Goal: Information Seeking & Learning: Understand process/instructions

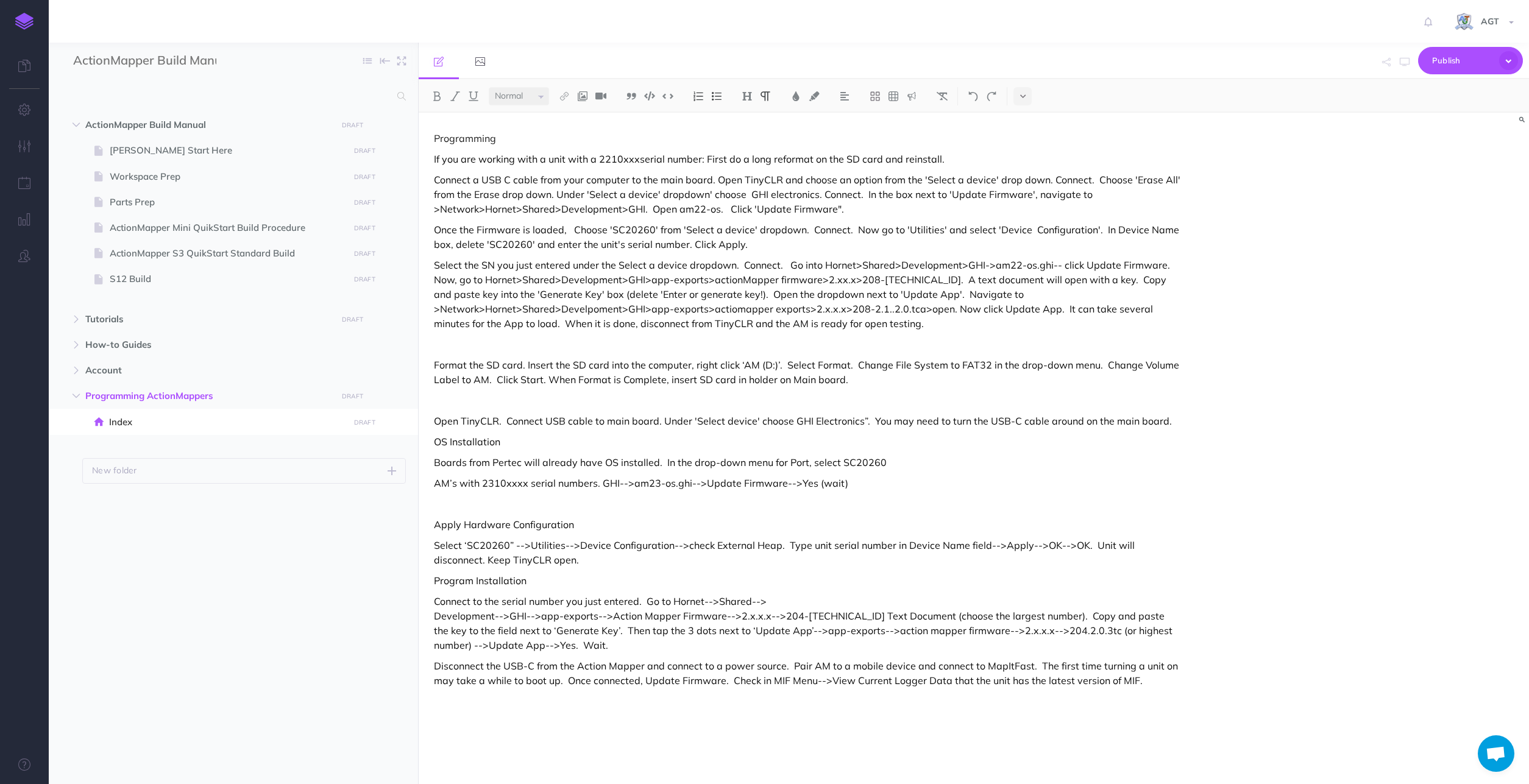
select select "null"
click at [133, 199] on span "Parts Prep" at bounding box center [227, 202] width 235 height 14
select select "null"
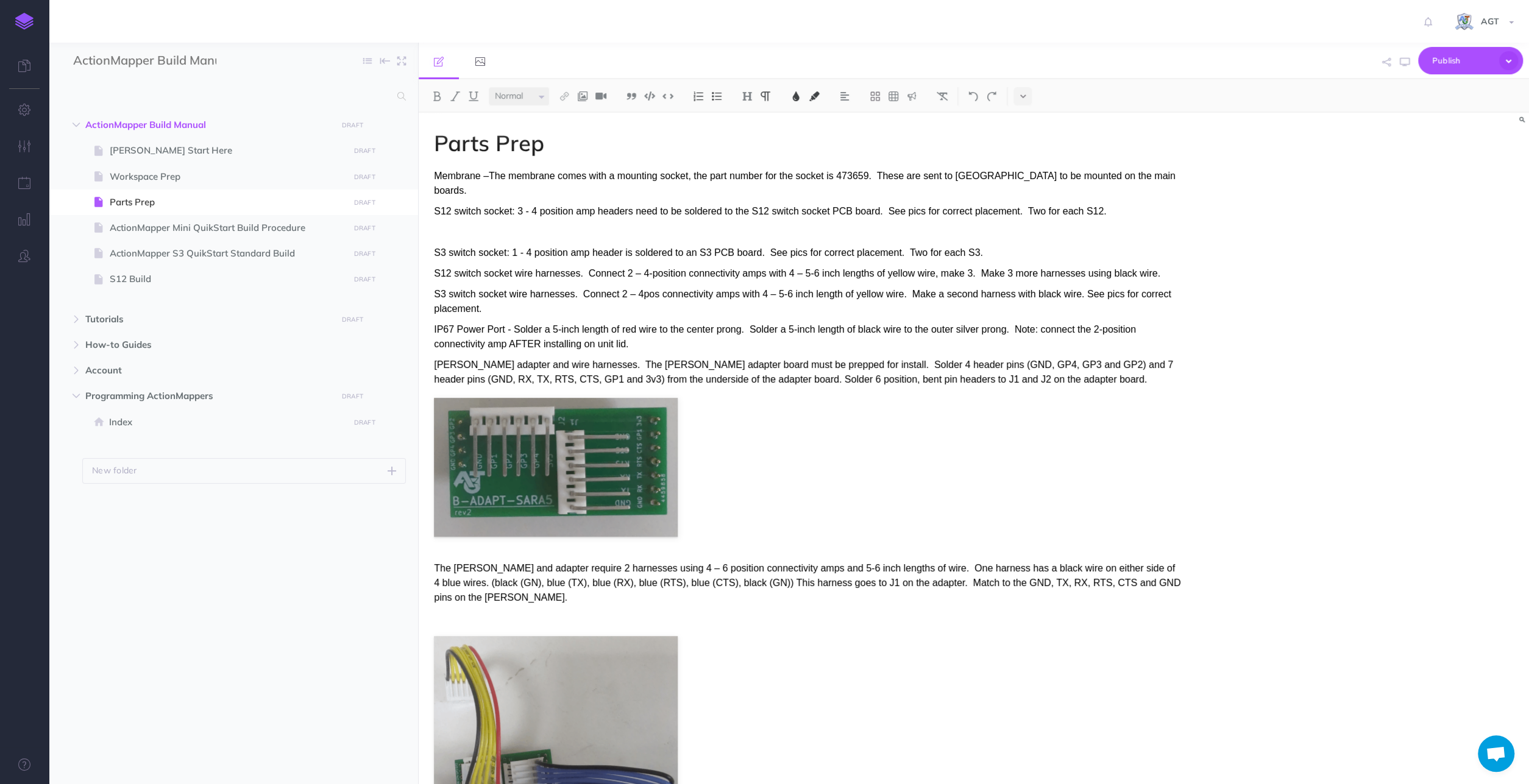
click at [1153, 177] on p "Membrane –The membrane comes with a mounting socket, the part number for the so…" at bounding box center [807, 183] width 746 height 29
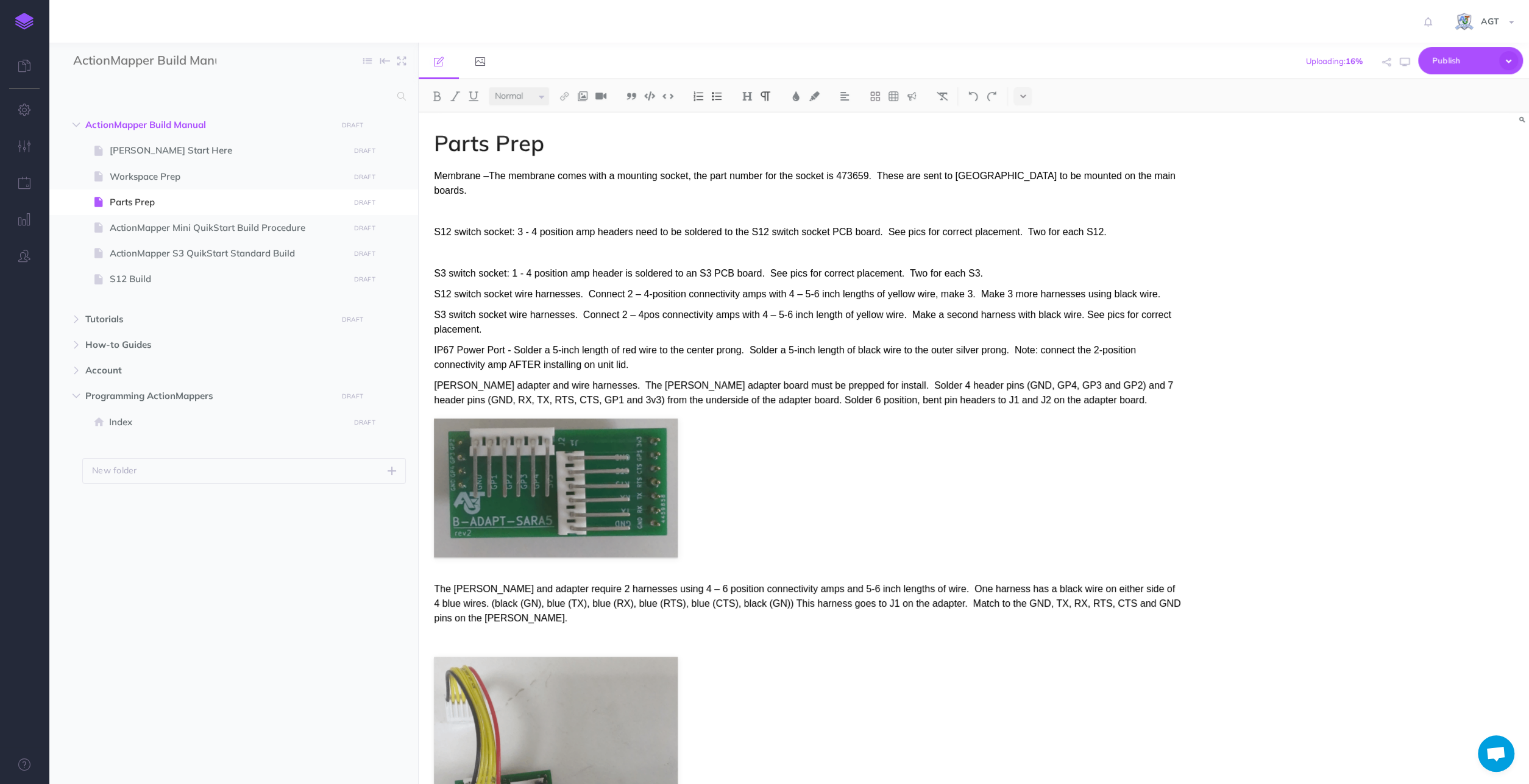
click at [456, 204] on p at bounding box center [807, 211] width 746 height 14
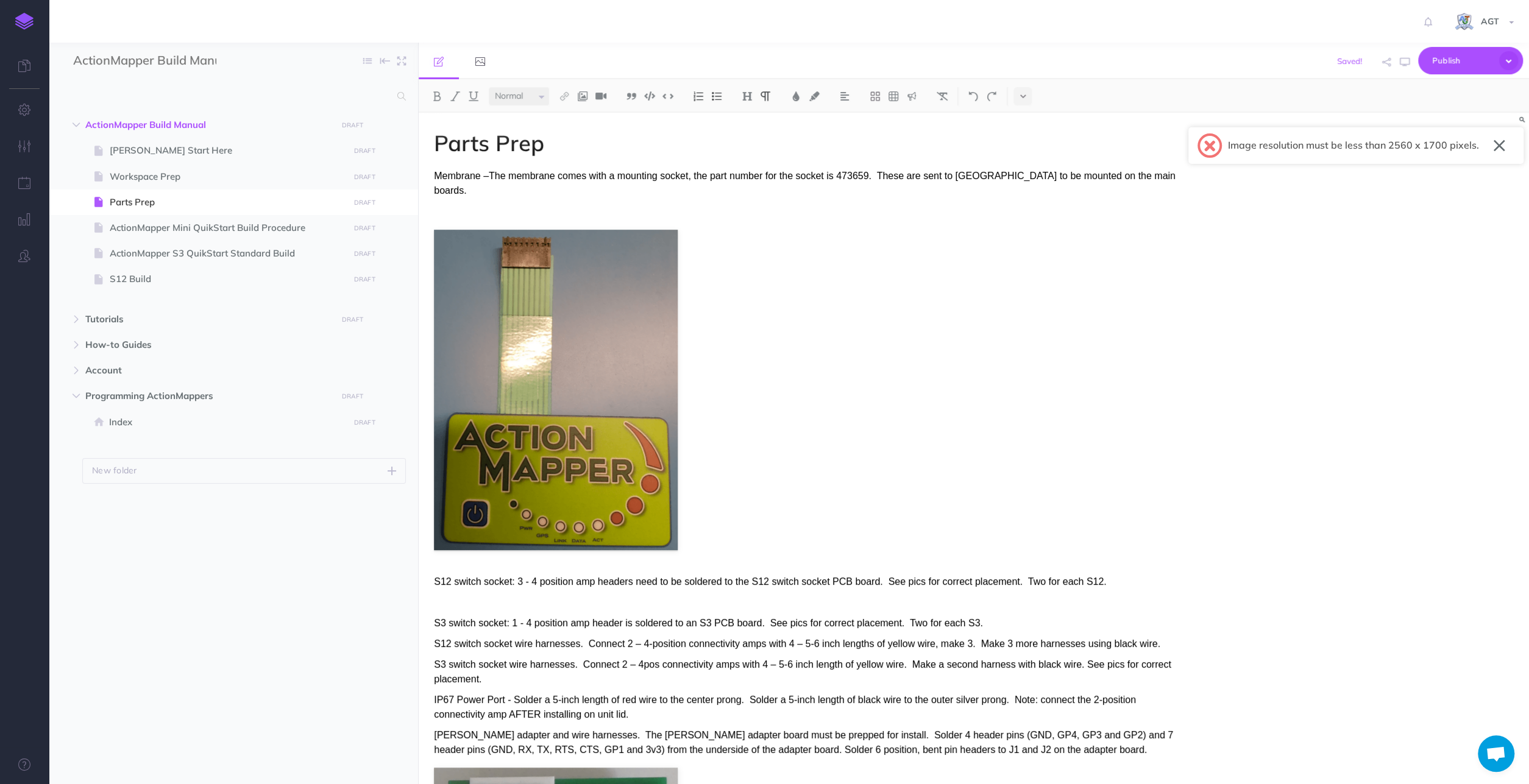
click at [1499, 139] on button "button" at bounding box center [1499, 145] width 12 height 19
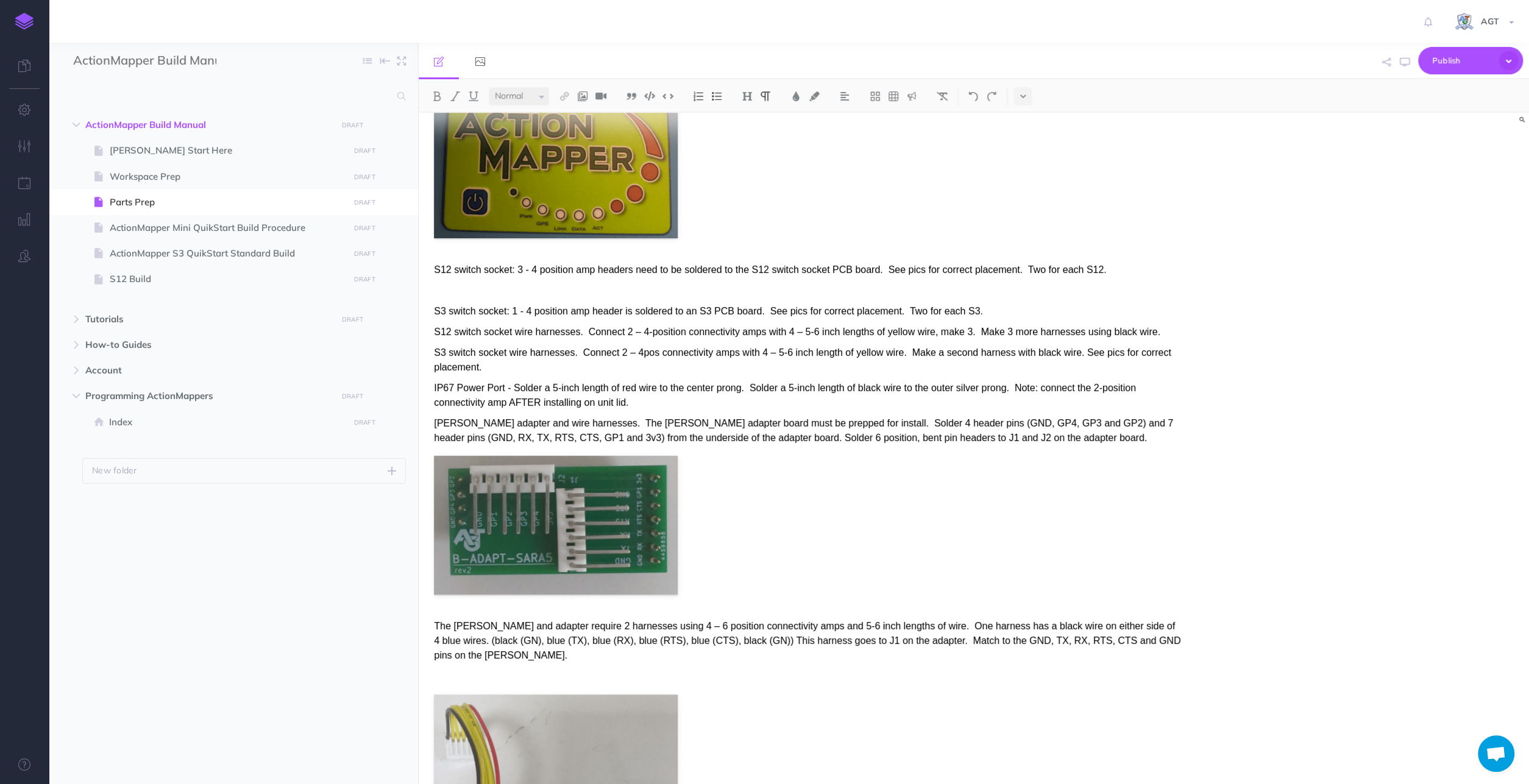
scroll to position [317, 0]
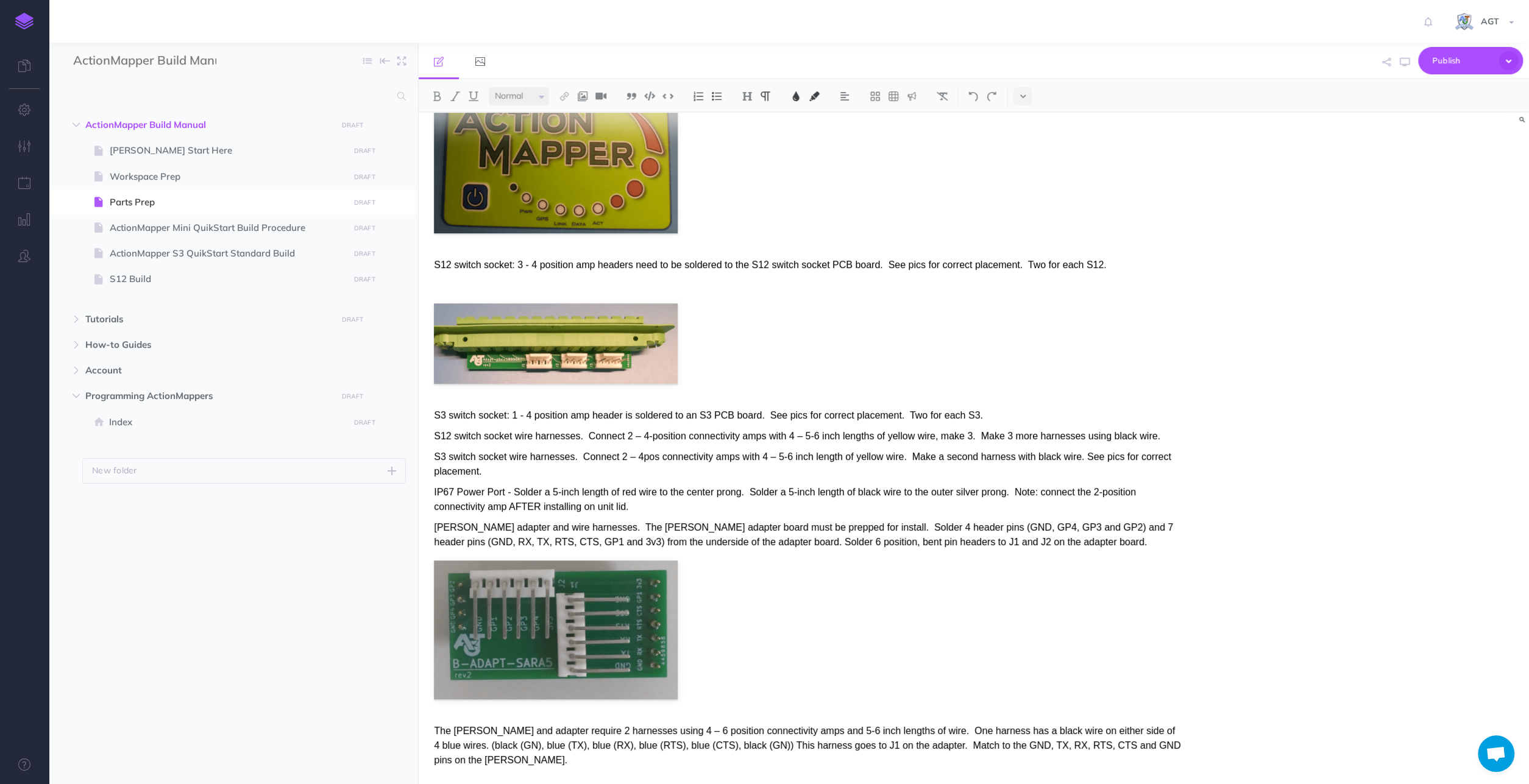
click at [978, 408] on p "S3 switch socket: 1 - 4 position amp header is soldered to an S3 PCB board. See…" at bounding box center [807, 415] width 746 height 14
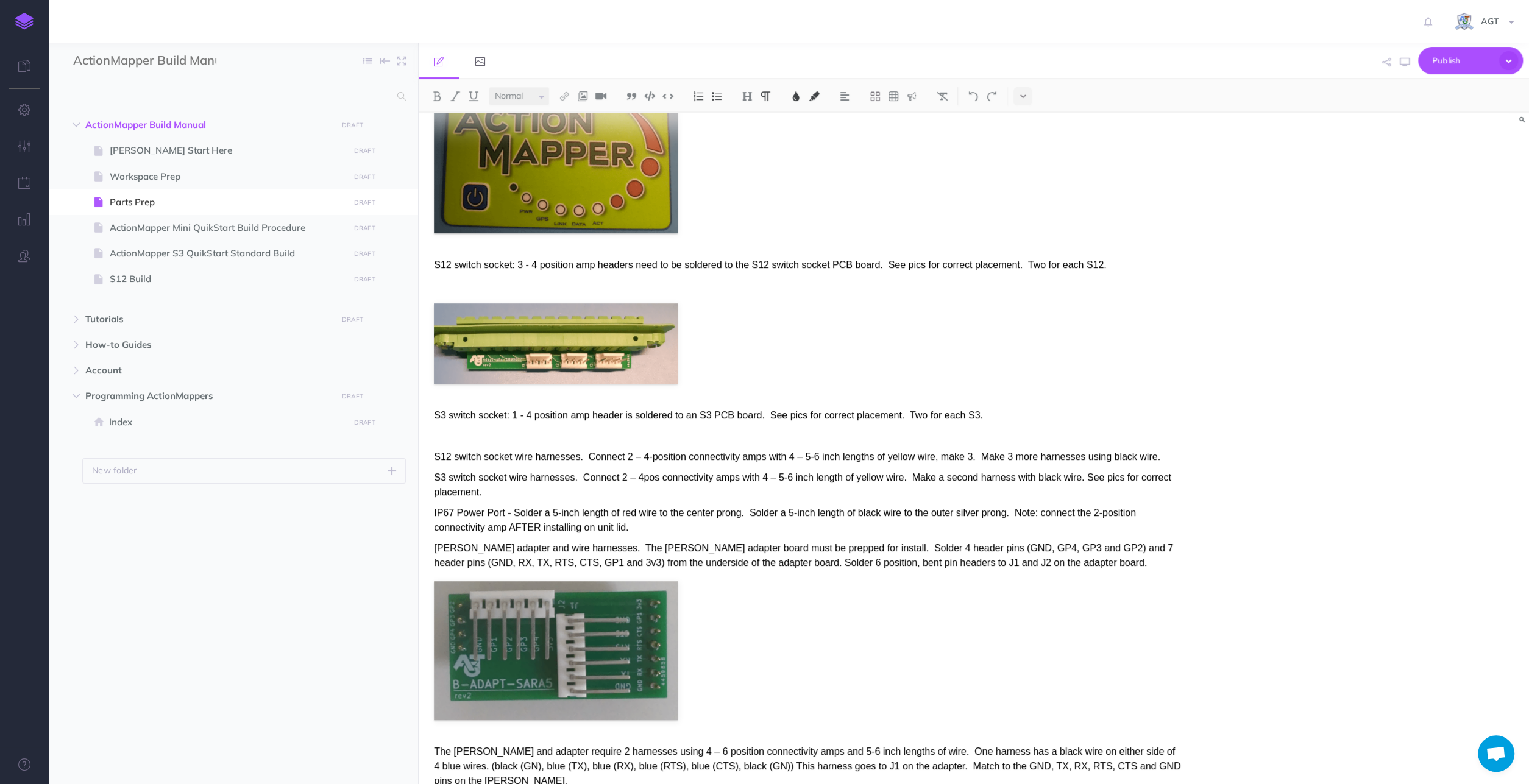
click at [1168, 449] on p "S12 switch socket wire harnesses. Connect 2 – 4-position connectivity amps with…" at bounding box center [807, 456] width 746 height 14
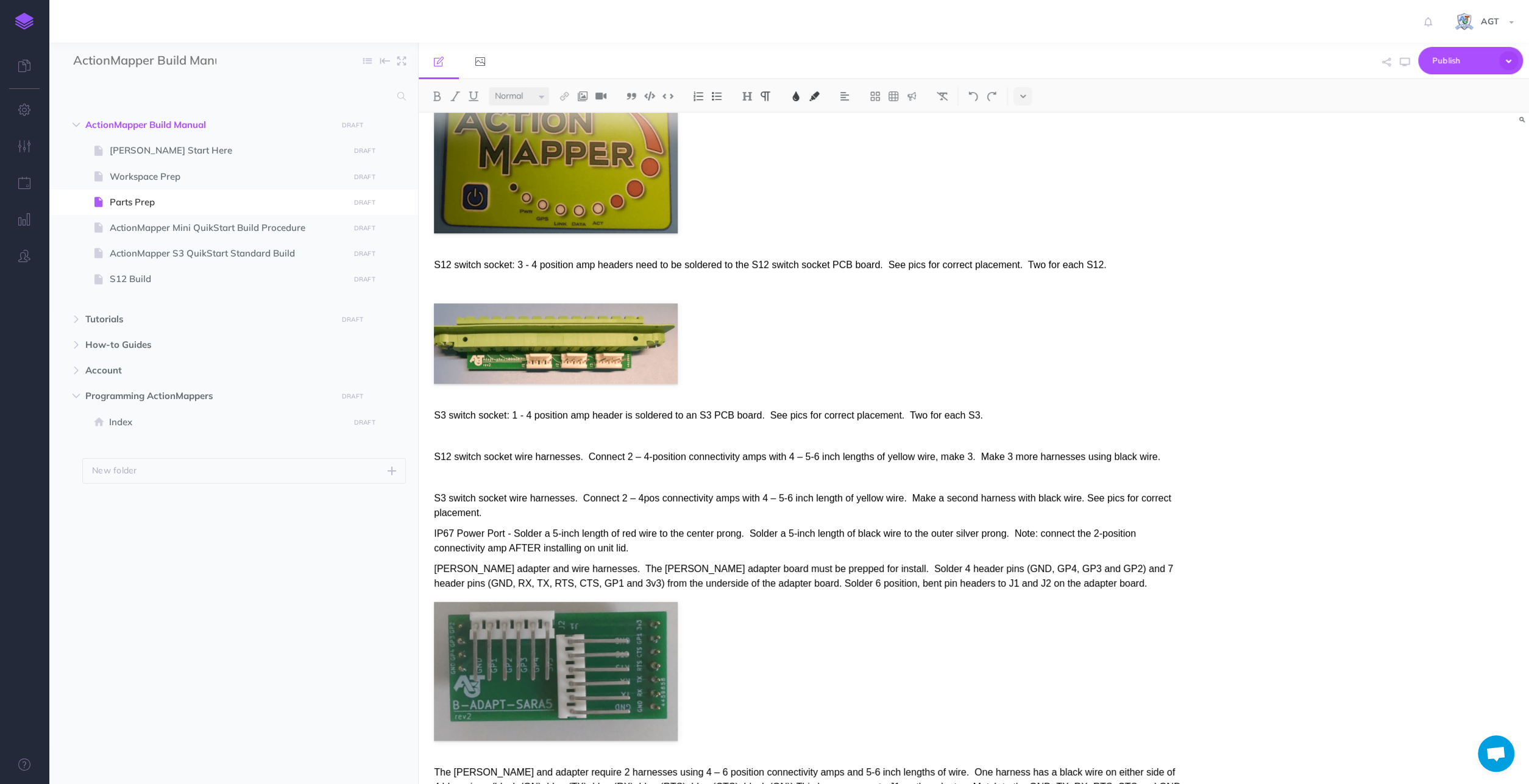
click at [526, 499] on p "S3 switch socket wire harnesses. Connect 2 – 4pos connectivity amps with 4 – 5-…" at bounding box center [807, 506] width 746 height 29
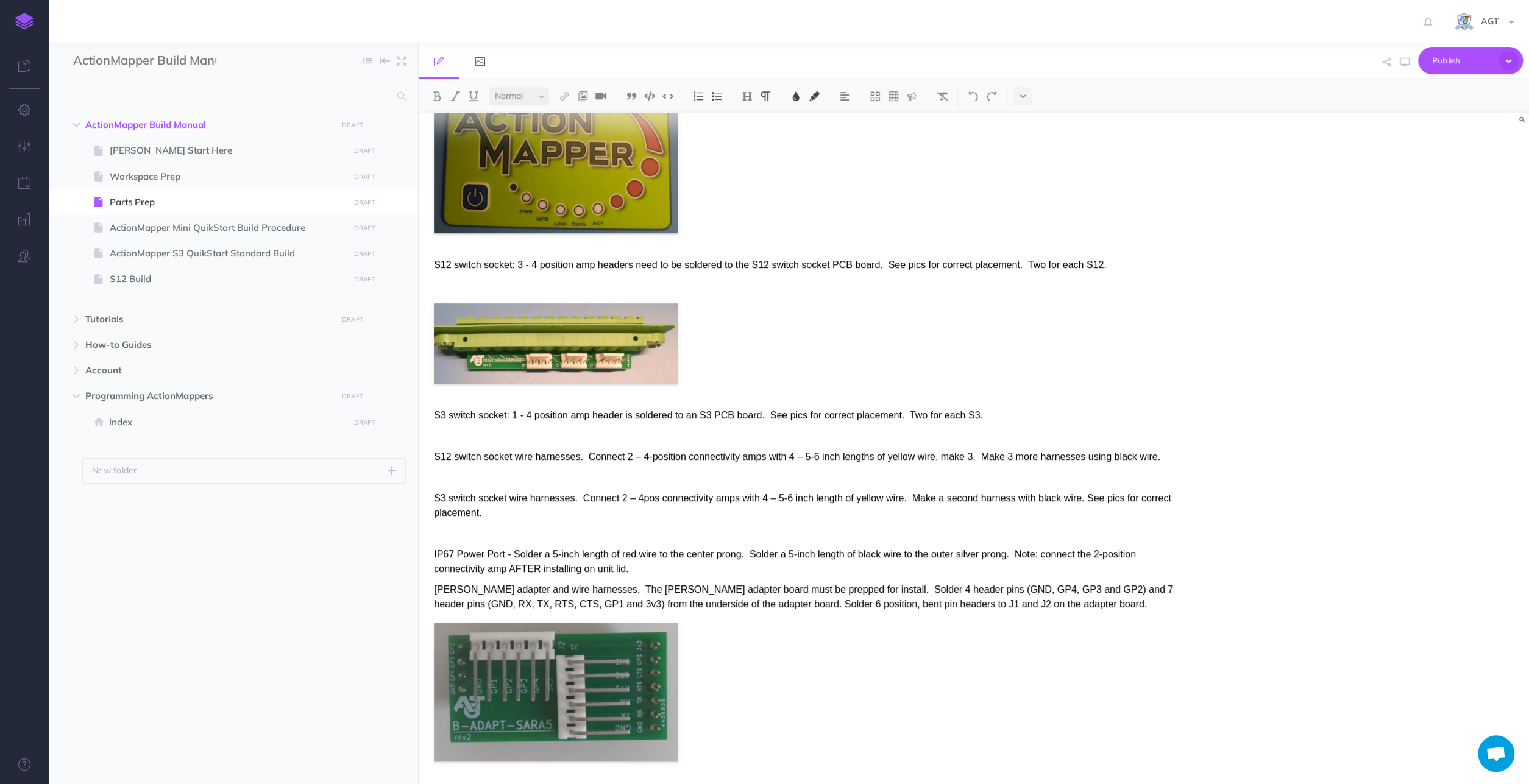
click at [700, 565] on div "Parts Prep Membrane –The membrane comes with a mounting socket, the part number…" at bounding box center [807, 783] width 777 height 1974
click at [639, 555] on p "IP67 Power Port - Solder a 5-inch length of red wire to the center prong. Solde…" at bounding box center [807, 562] width 746 height 29
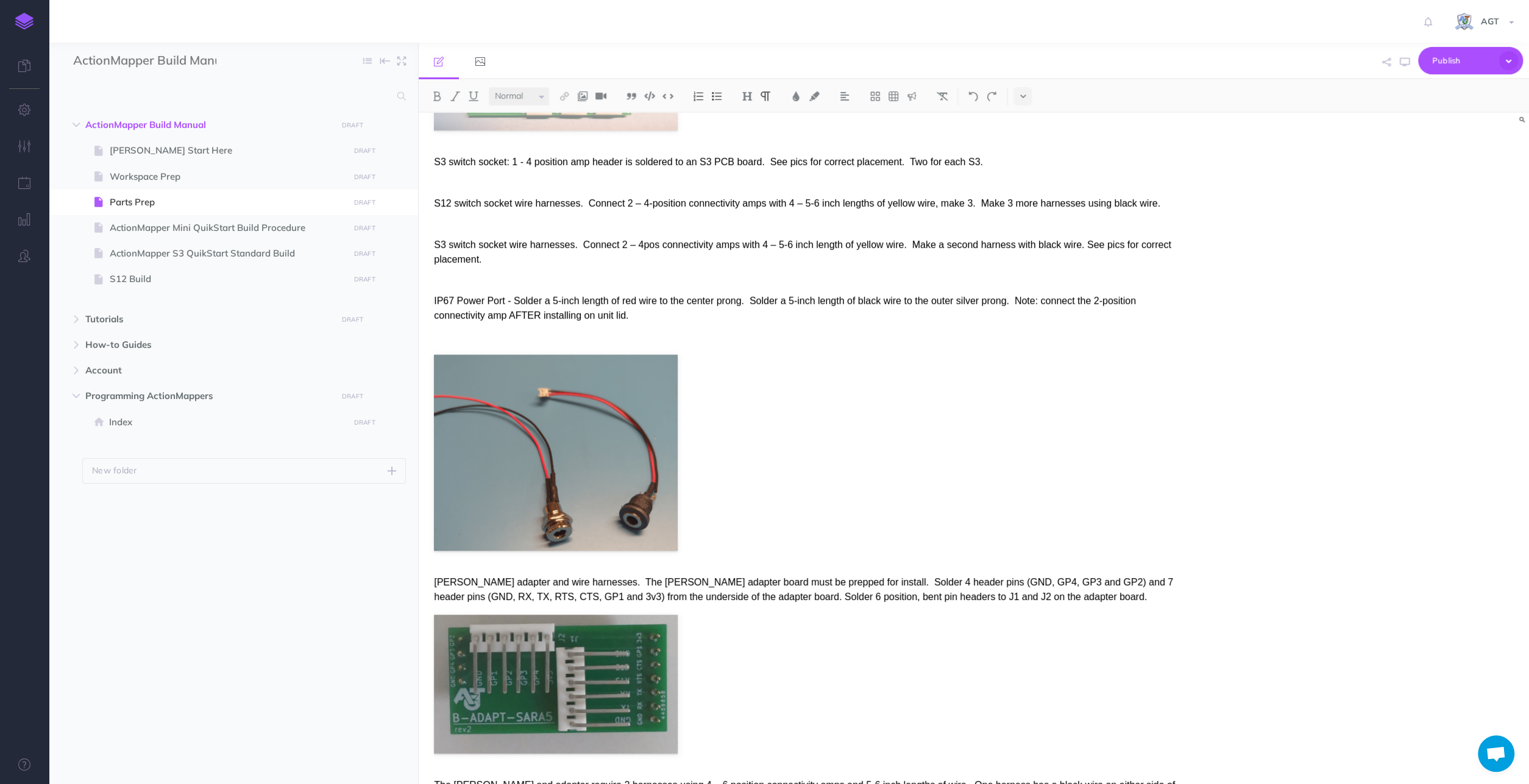
scroll to position [190, 0]
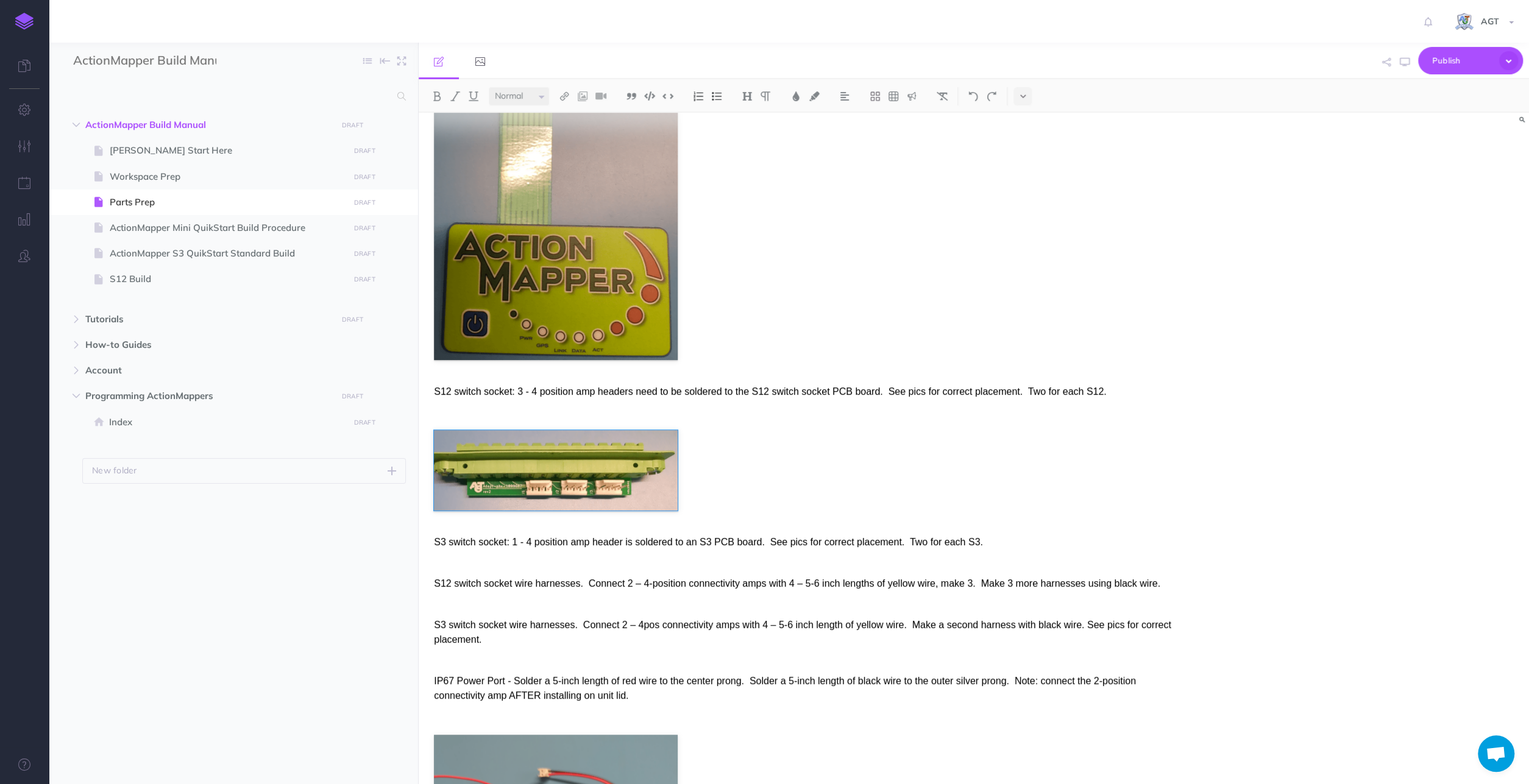
click at [743, 480] on figure at bounding box center [807, 470] width 746 height 80
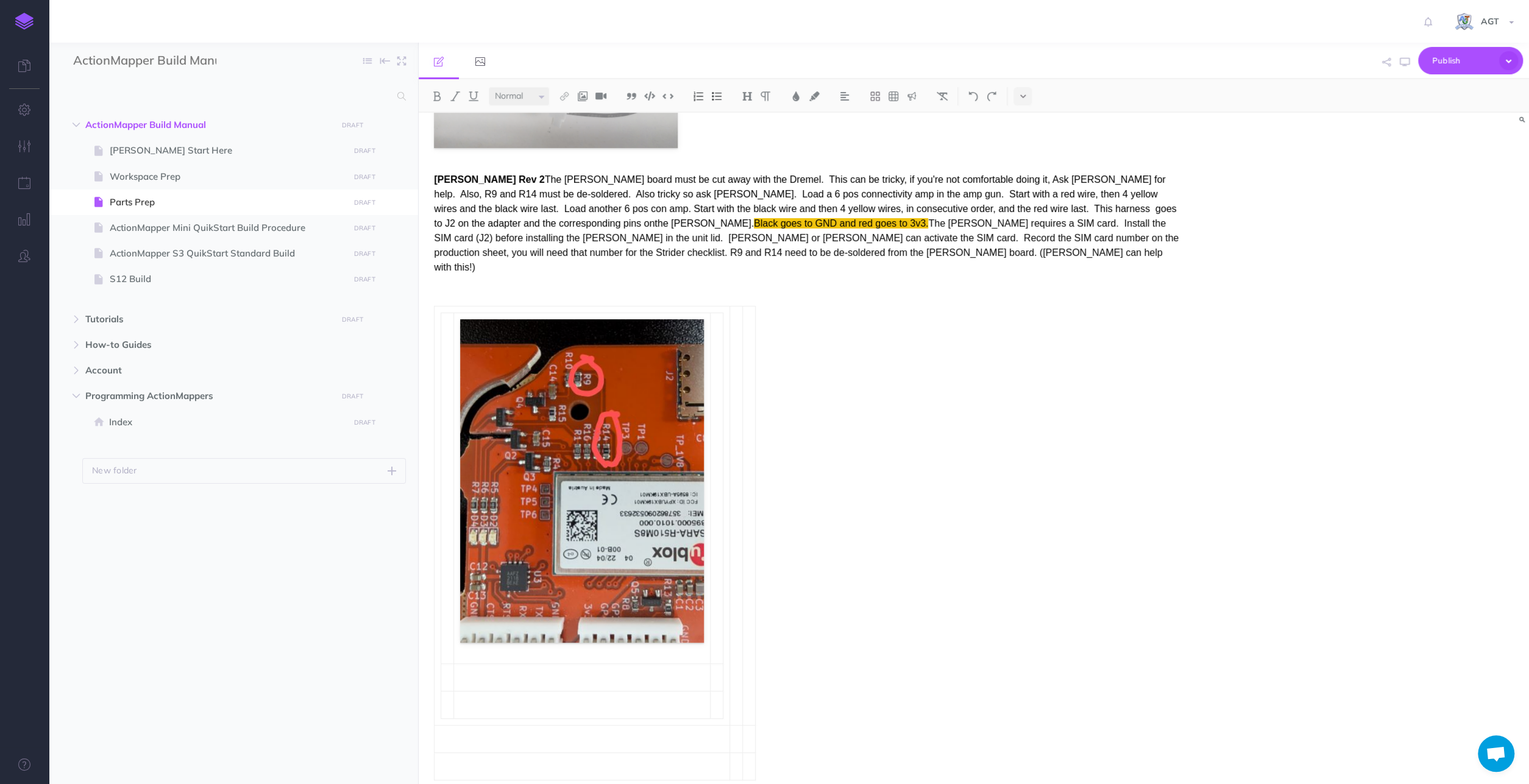
scroll to position [1303, 0]
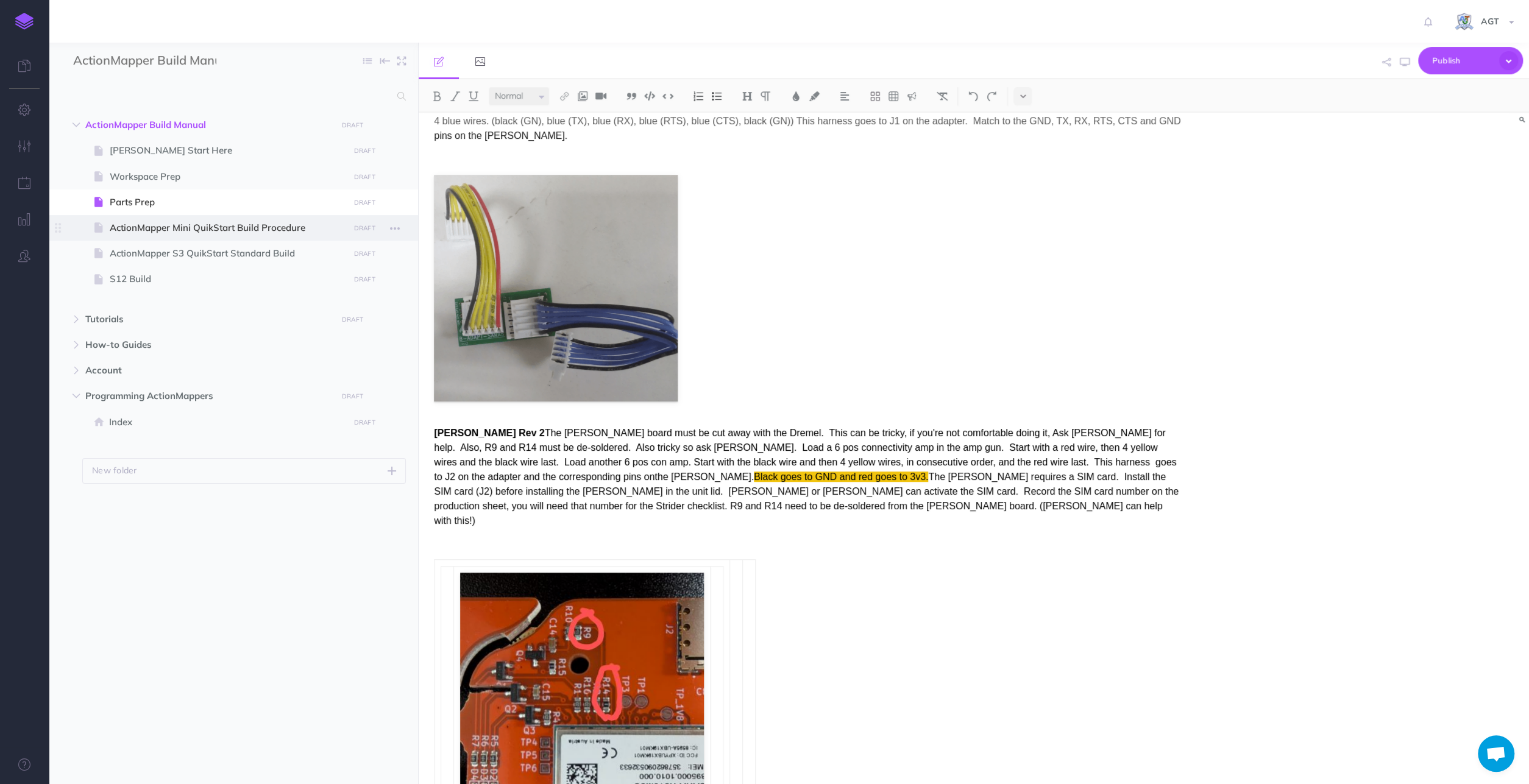
click at [277, 226] on span "ActionMapper Mini QuikStart Build Procedure" at bounding box center [227, 228] width 235 height 14
select select "null"
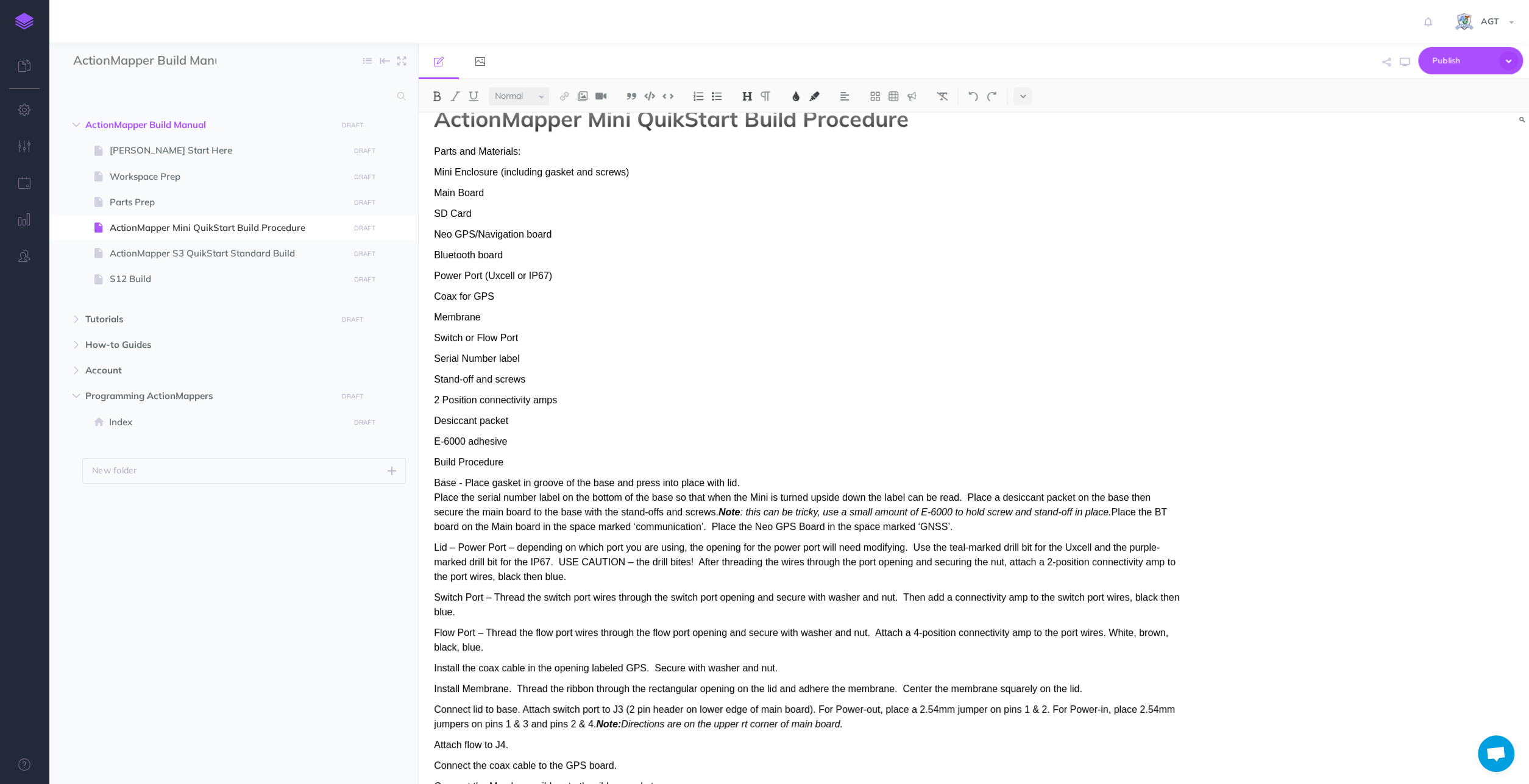
scroll to position [0, 0]
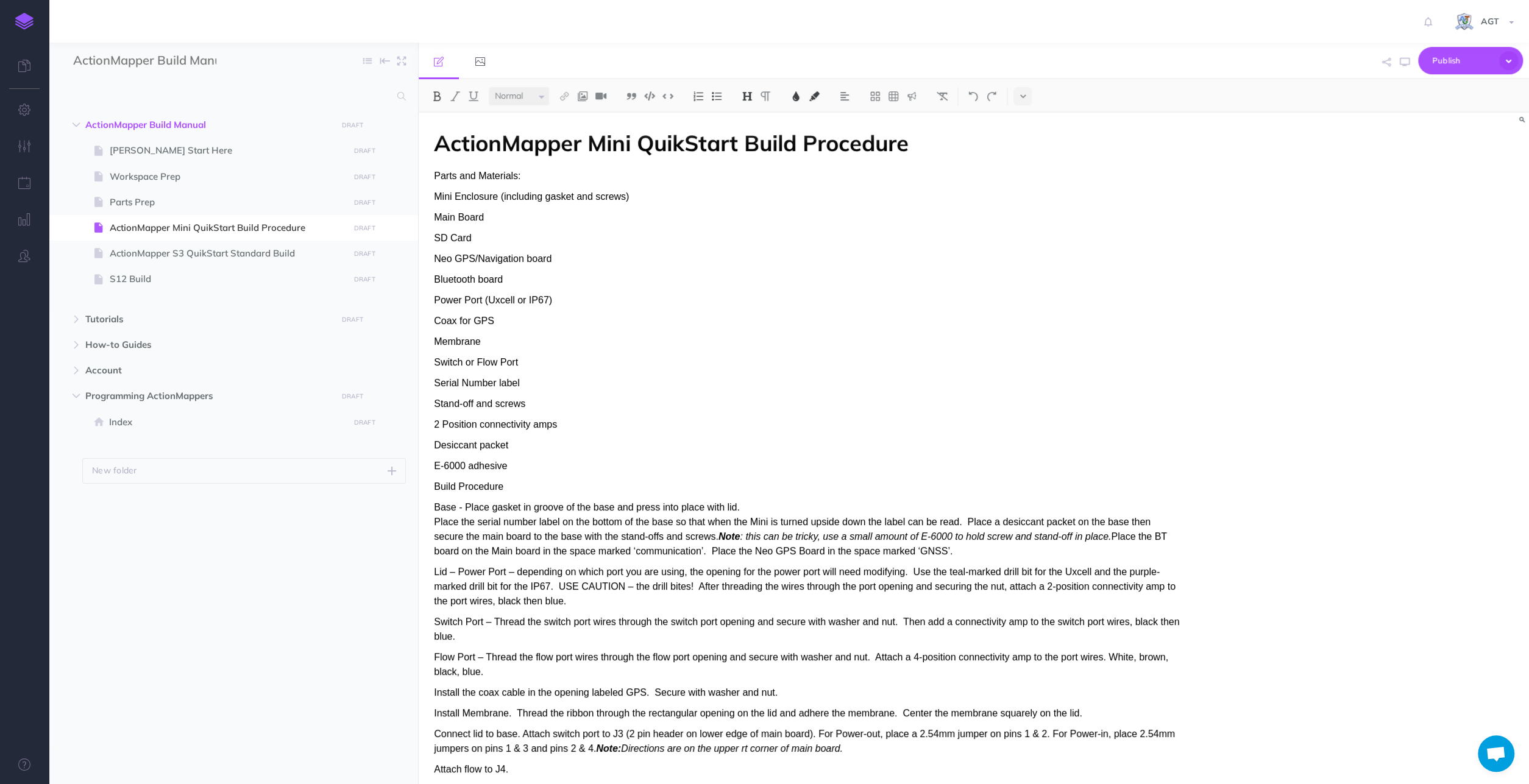
click at [486, 240] on p "SD Card" at bounding box center [807, 238] width 746 height 14
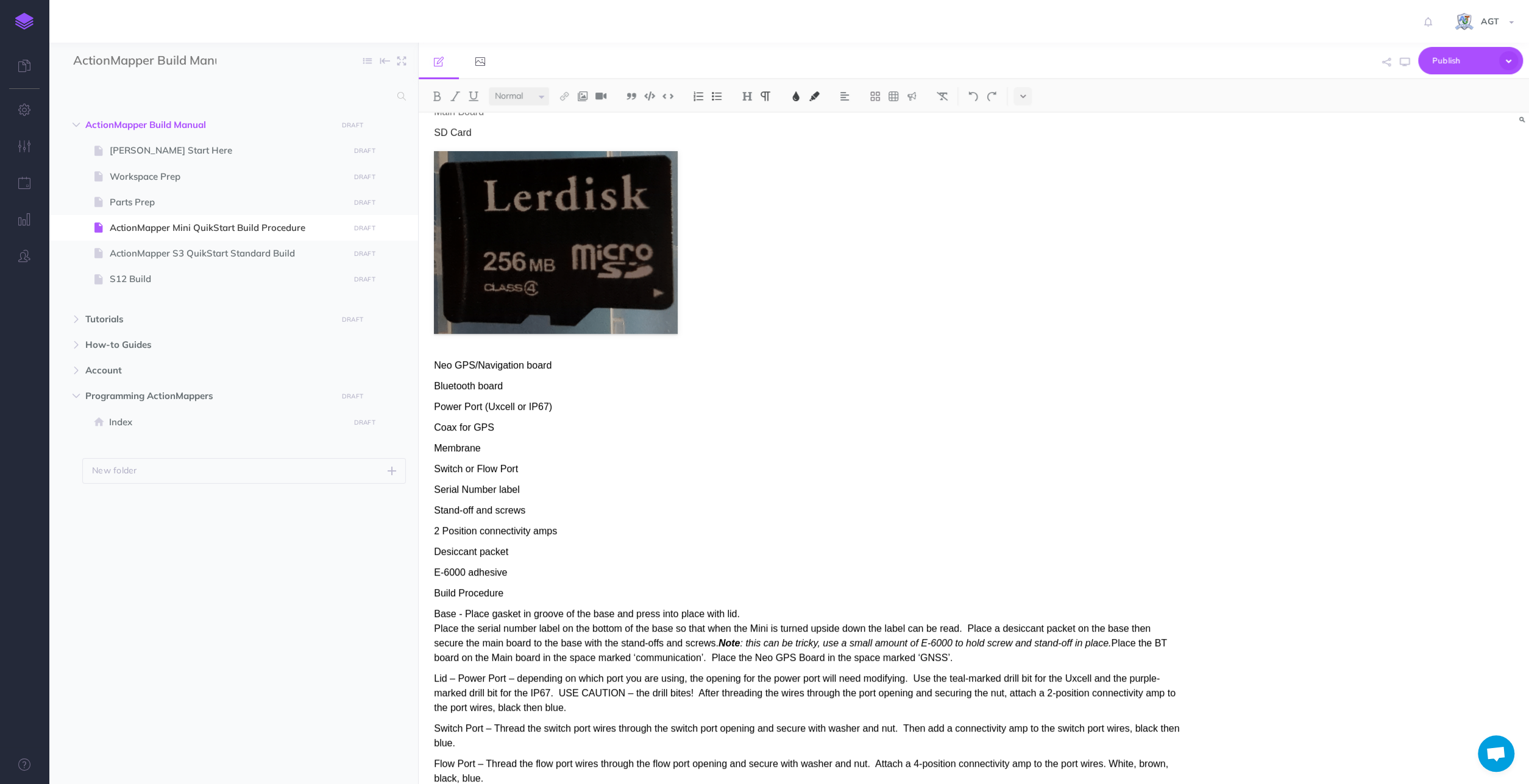
scroll to position [127, 0]
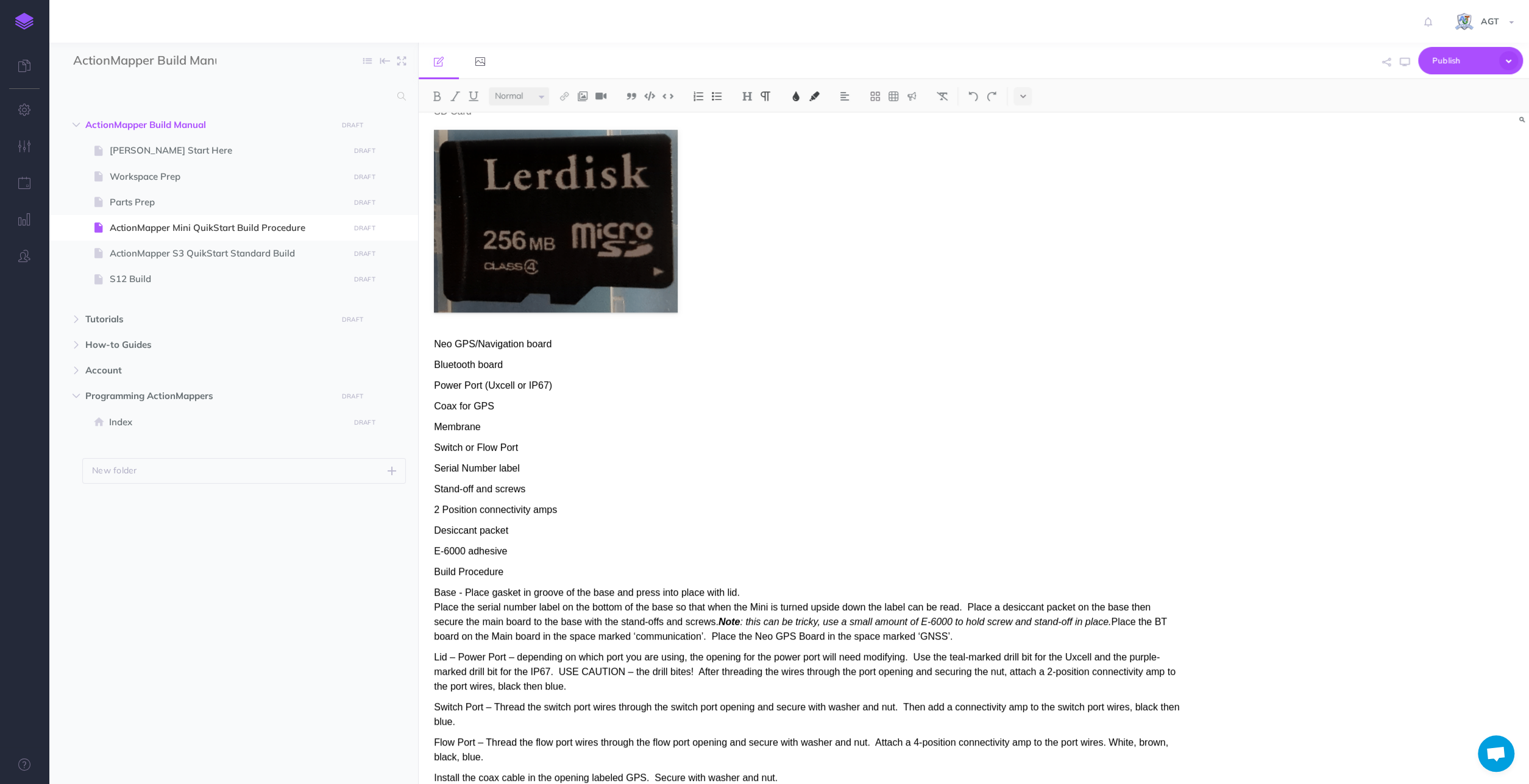
click at [488, 428] on p "Membrane" at bounding box center [807, 427] width 746 height 14
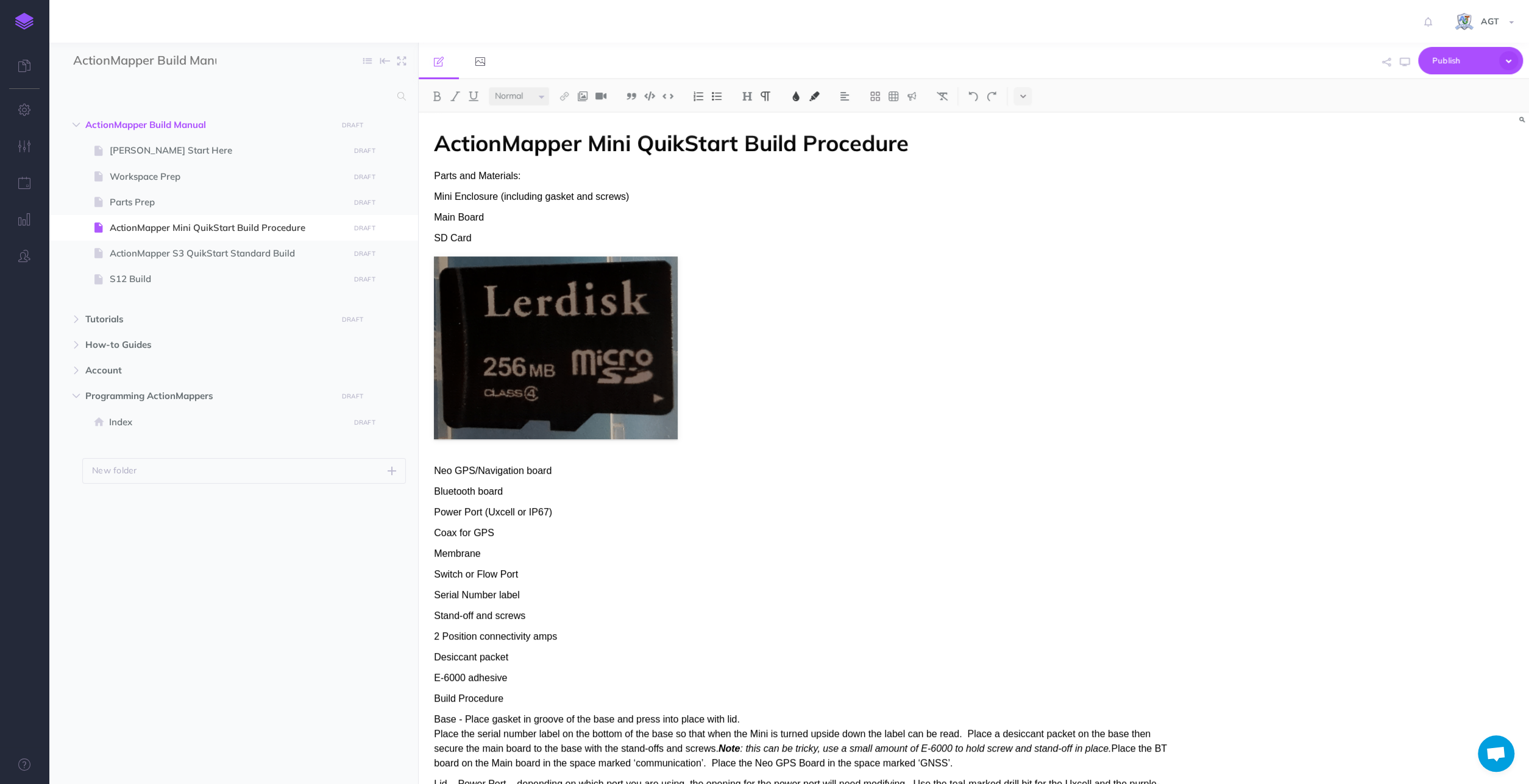
click at [23, 13] on link at bounding box center [24, 21] width 49 height 43
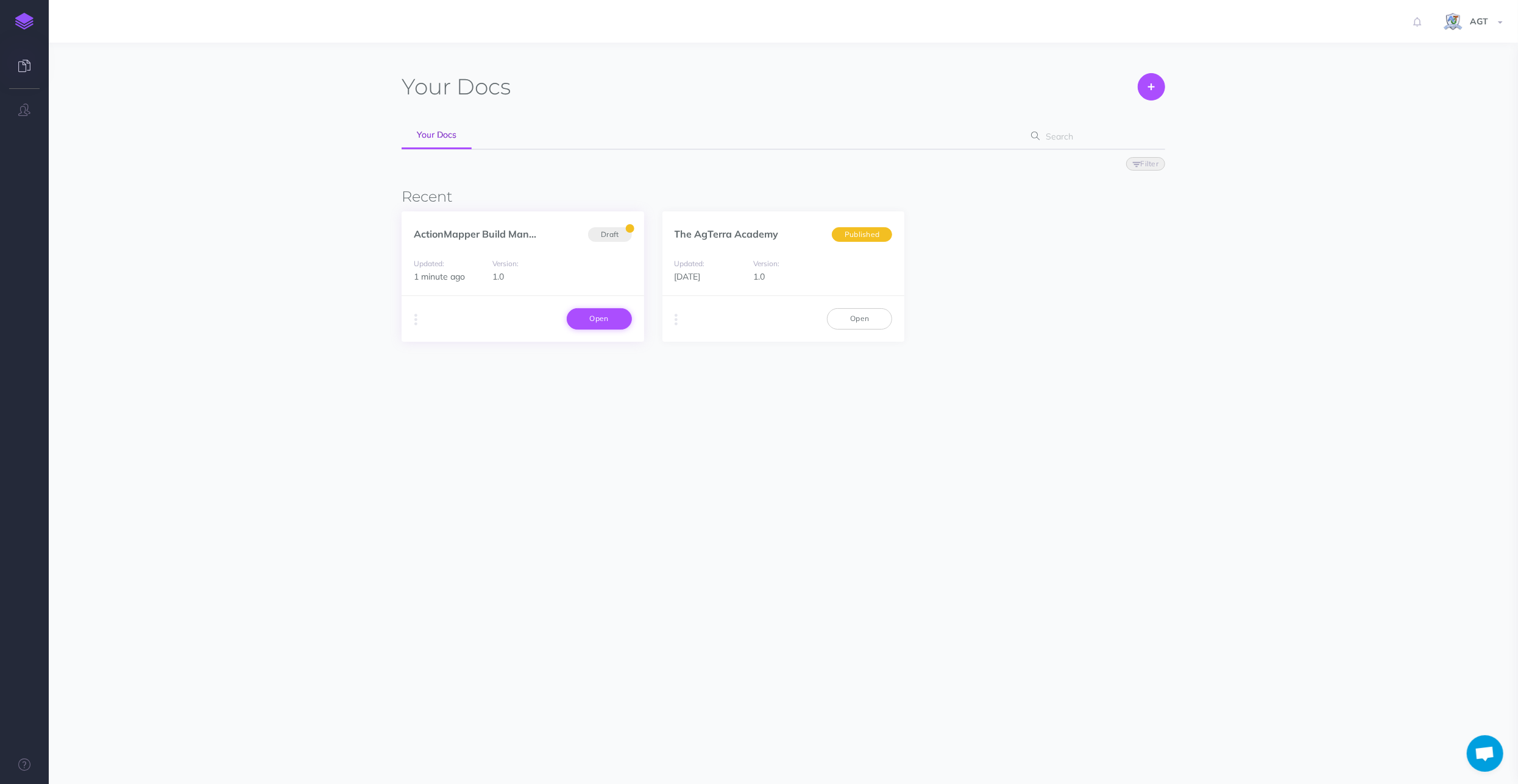
click at [602, 315] on link "Open" at bounding box center [599, 318] width 65 height 21
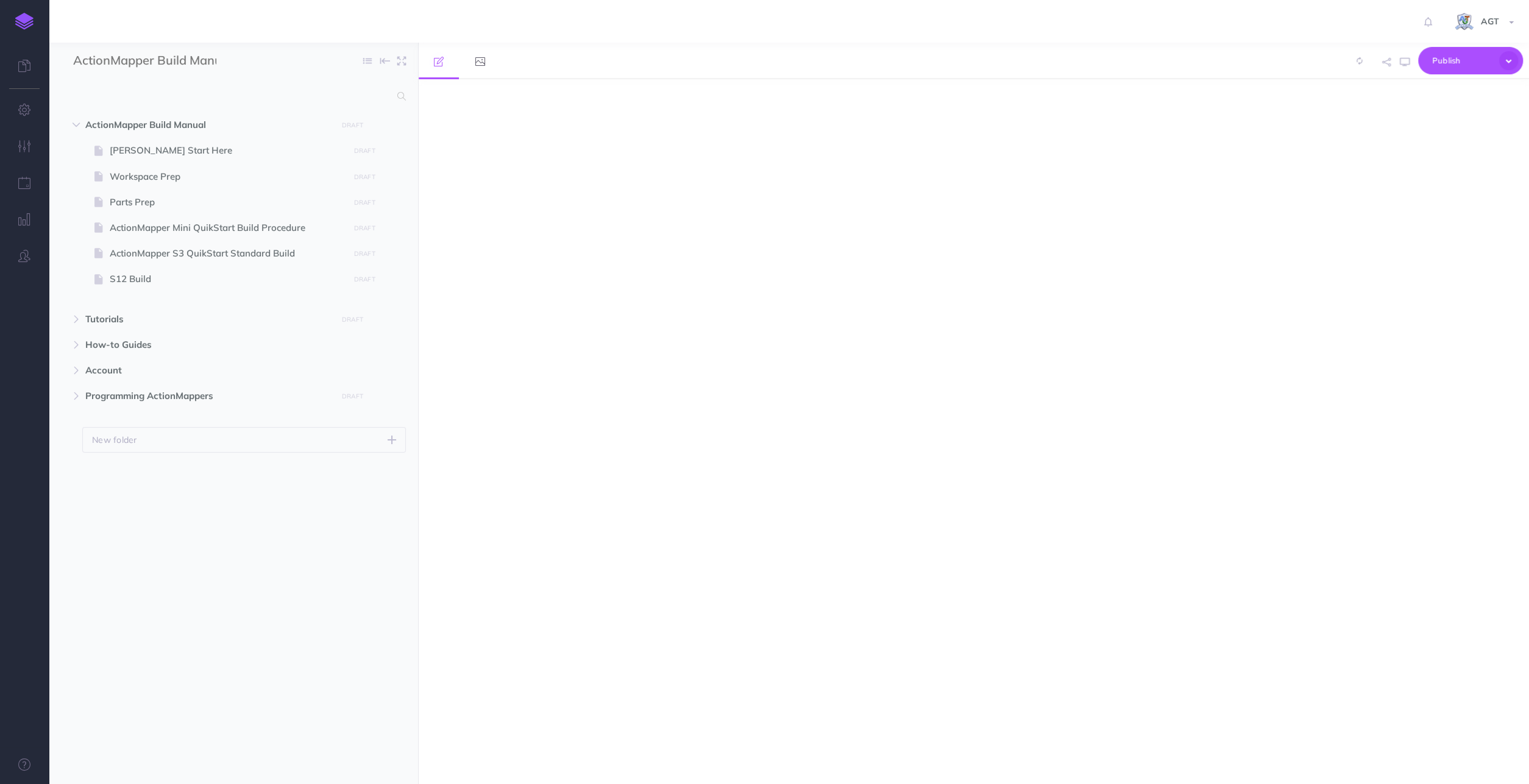
select select "null"
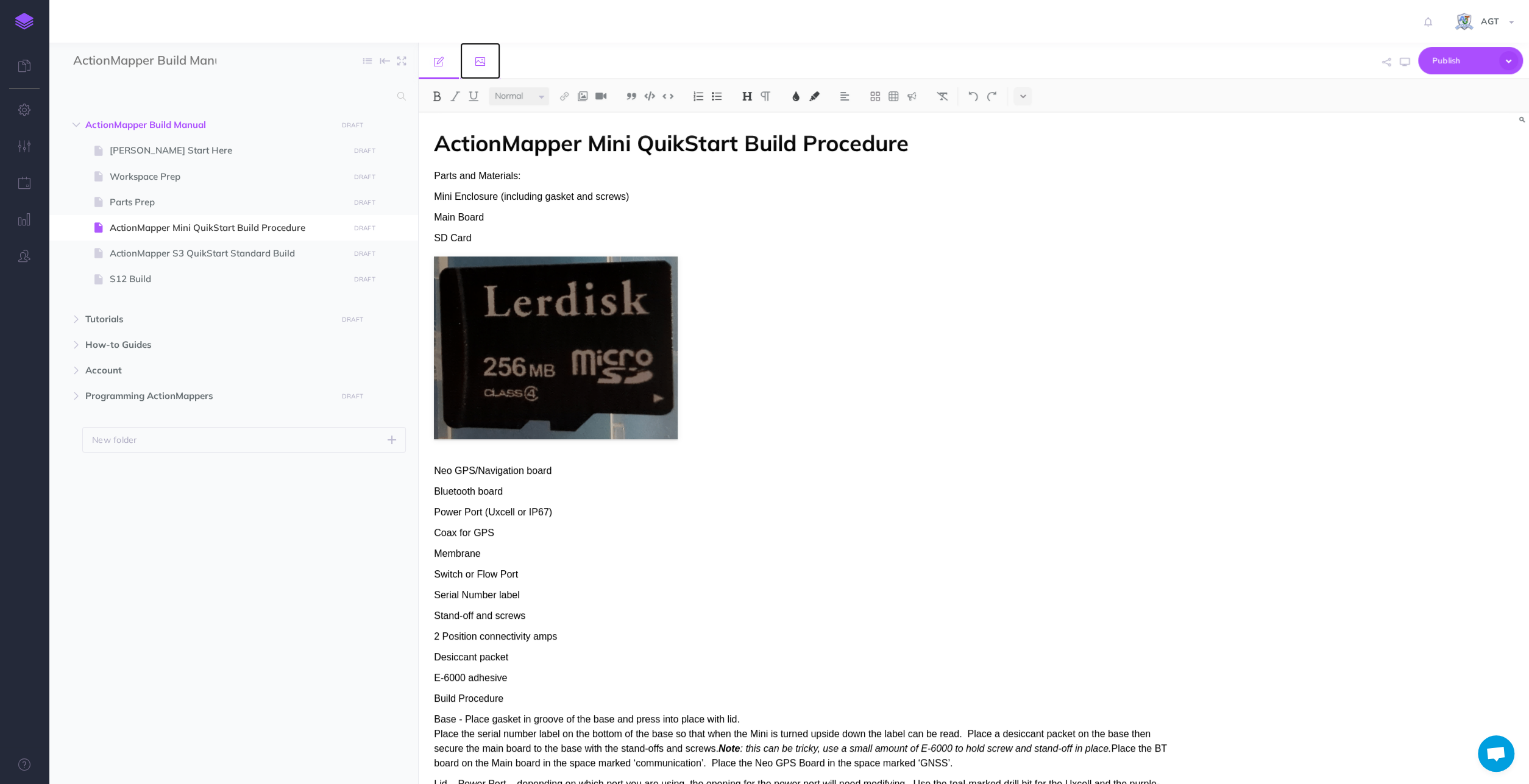
click at [478, 58] on icon at bounding box center [480, 62] width 10 height 10
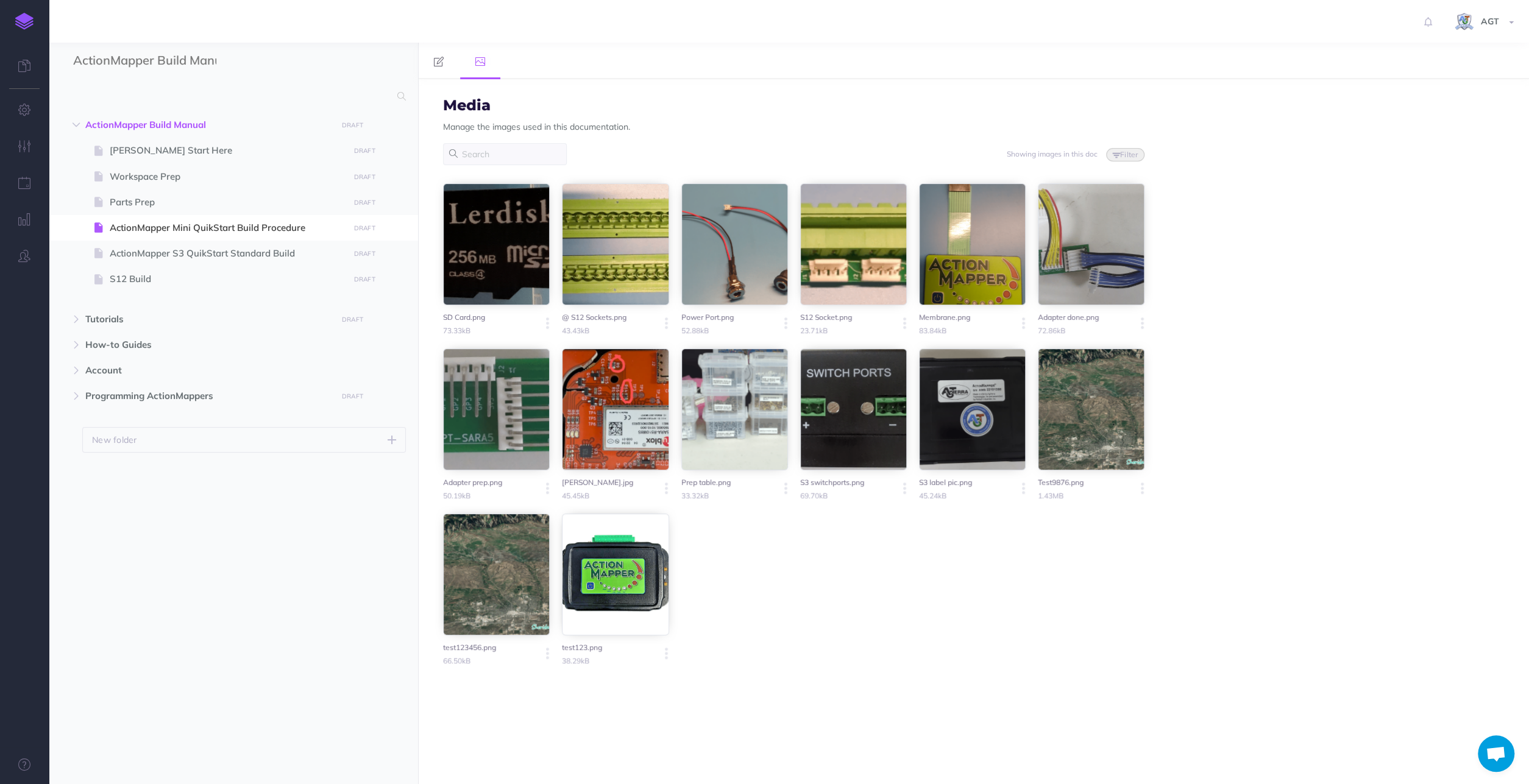
click at [1026, 235] on div at bounding box center [971, 244] width 106 height 122
click at [1026, 242] on div at bounding box center [971, 244] width 106 height 122
click at [154, 229] on span "ActionMapper Mini QuikStart Build Procedure" at bounding box center [227, 228] width 235 height 14
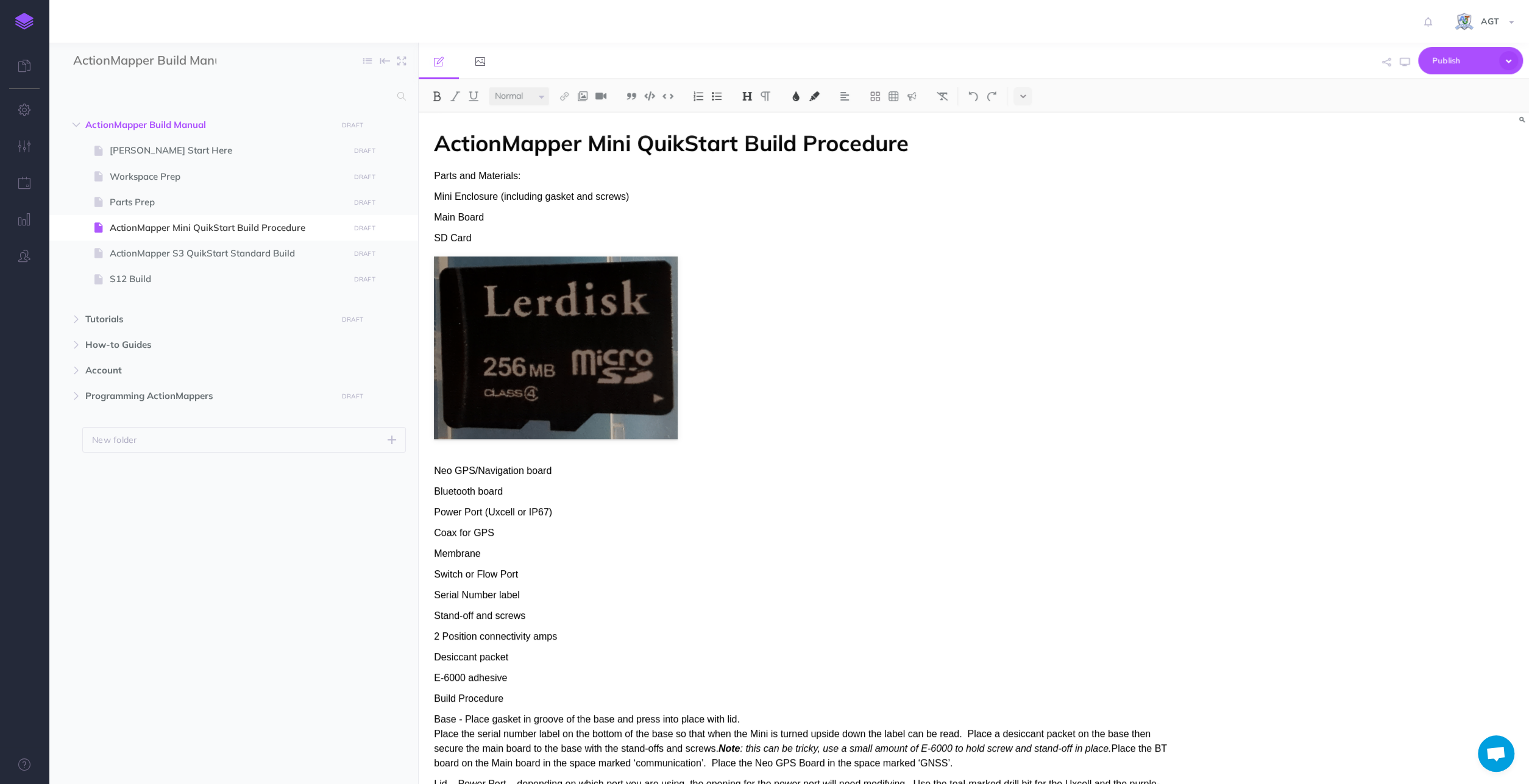
click at [498, 551] on p "Membrane" at bounding box center [807, 554] width 746 height 14
click at [482, 58] on icon at bounding box center [480, 62] width 10 height 10
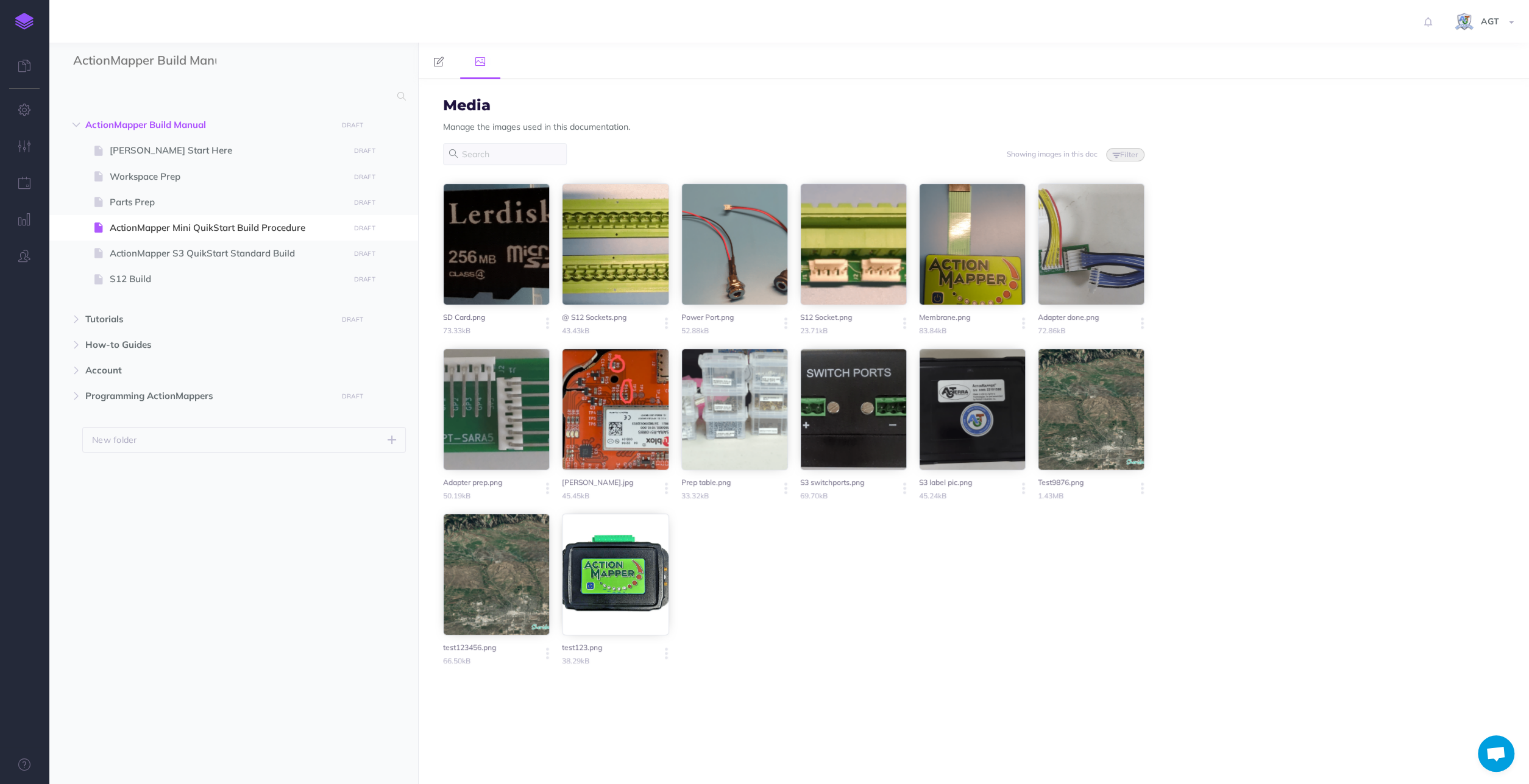
drag, startPoint x: 1078, startPoint y: 242, endPoint x: 1078, endPoint y: 304, distance: 62.0
click at [1026, 304] on div at bounding box center [971, 244] width 106 height 122
click at [206, 223] on span "ActionMapper Mini QuikStart Build Procedure" at bounding box center [227, 228] width 235 height 14
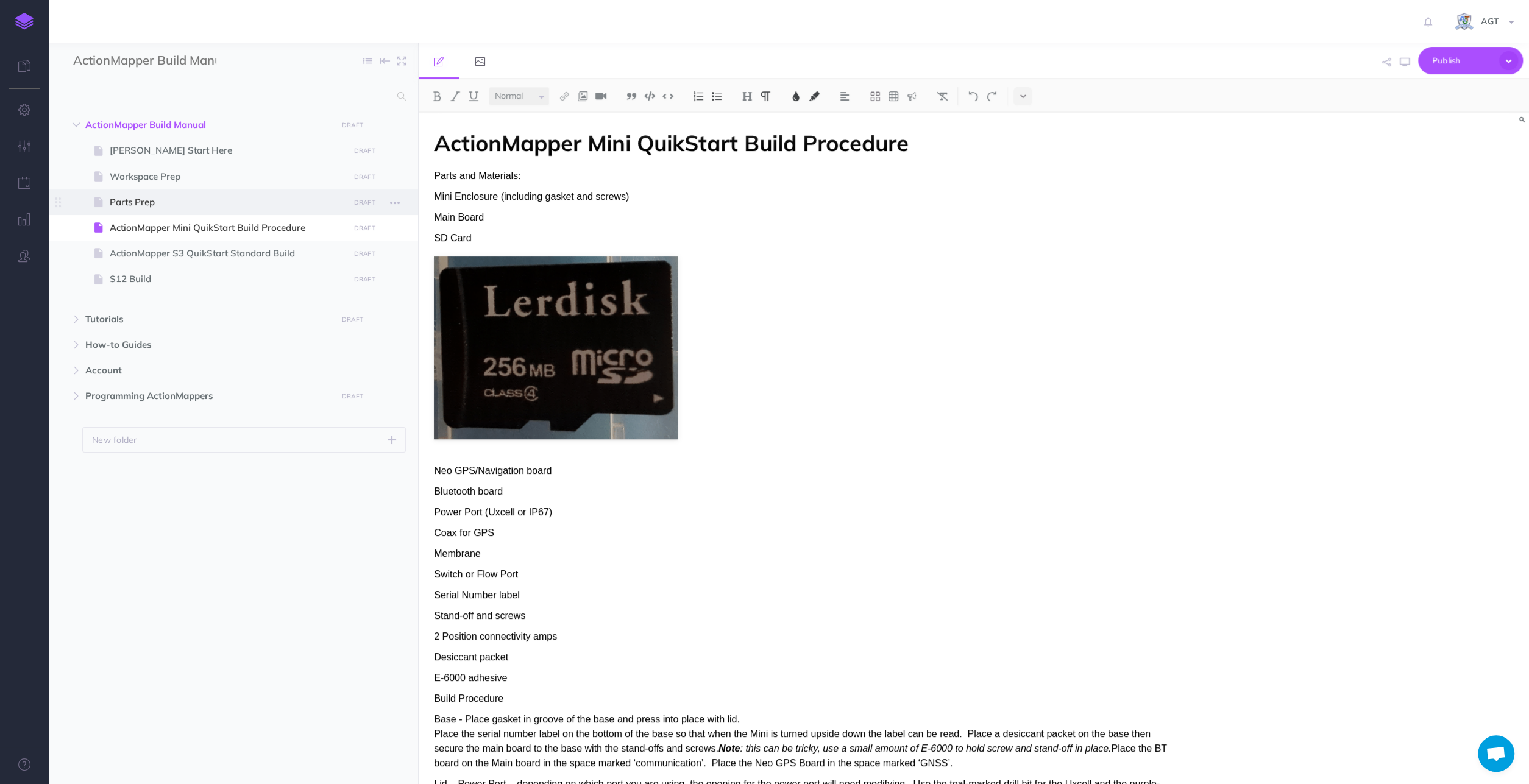
click at [166, 201] on span "Parts Prep" at bounding box center [227, 202] width 235 height 14
select select "null"
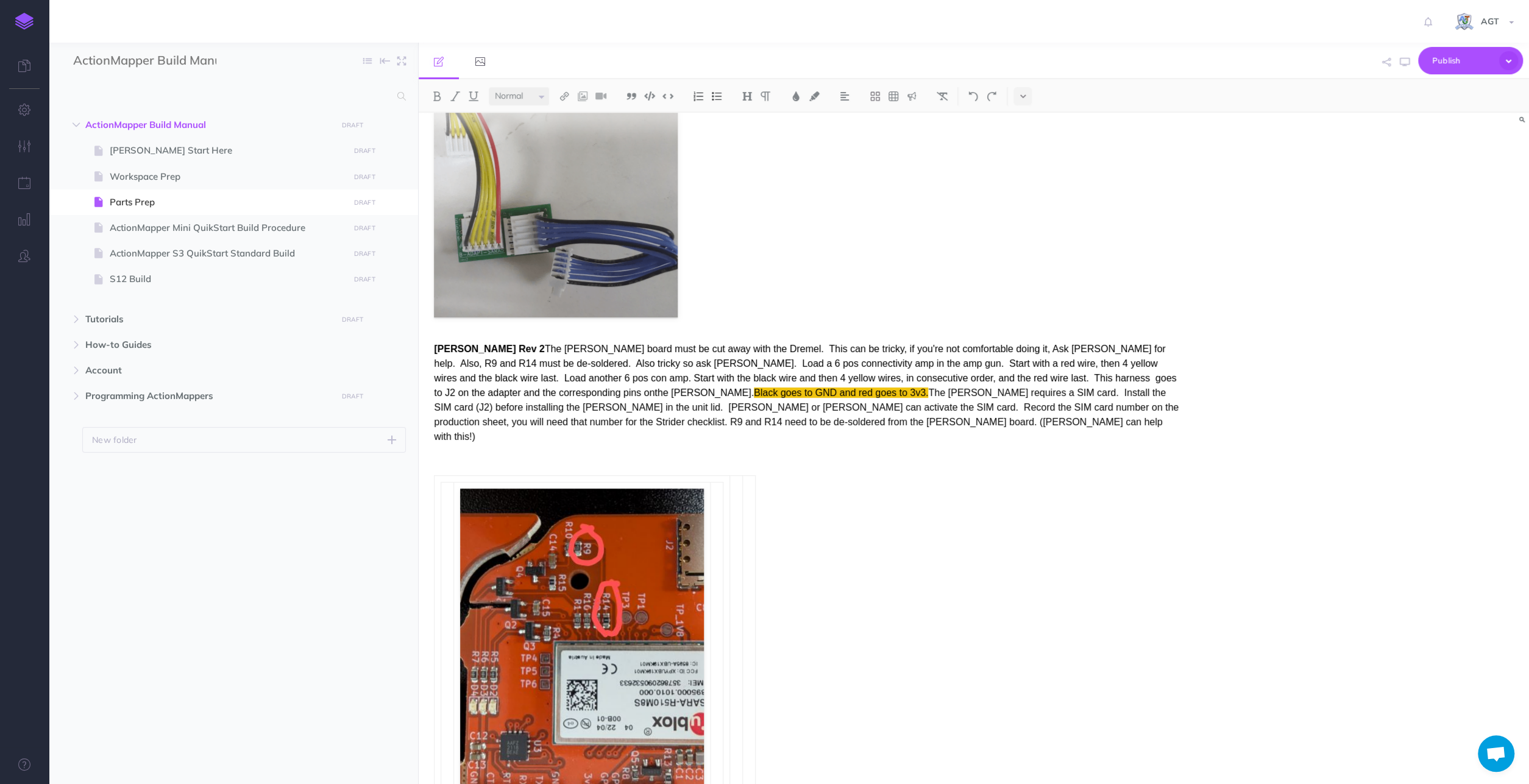
scroll to position [1394, 0]
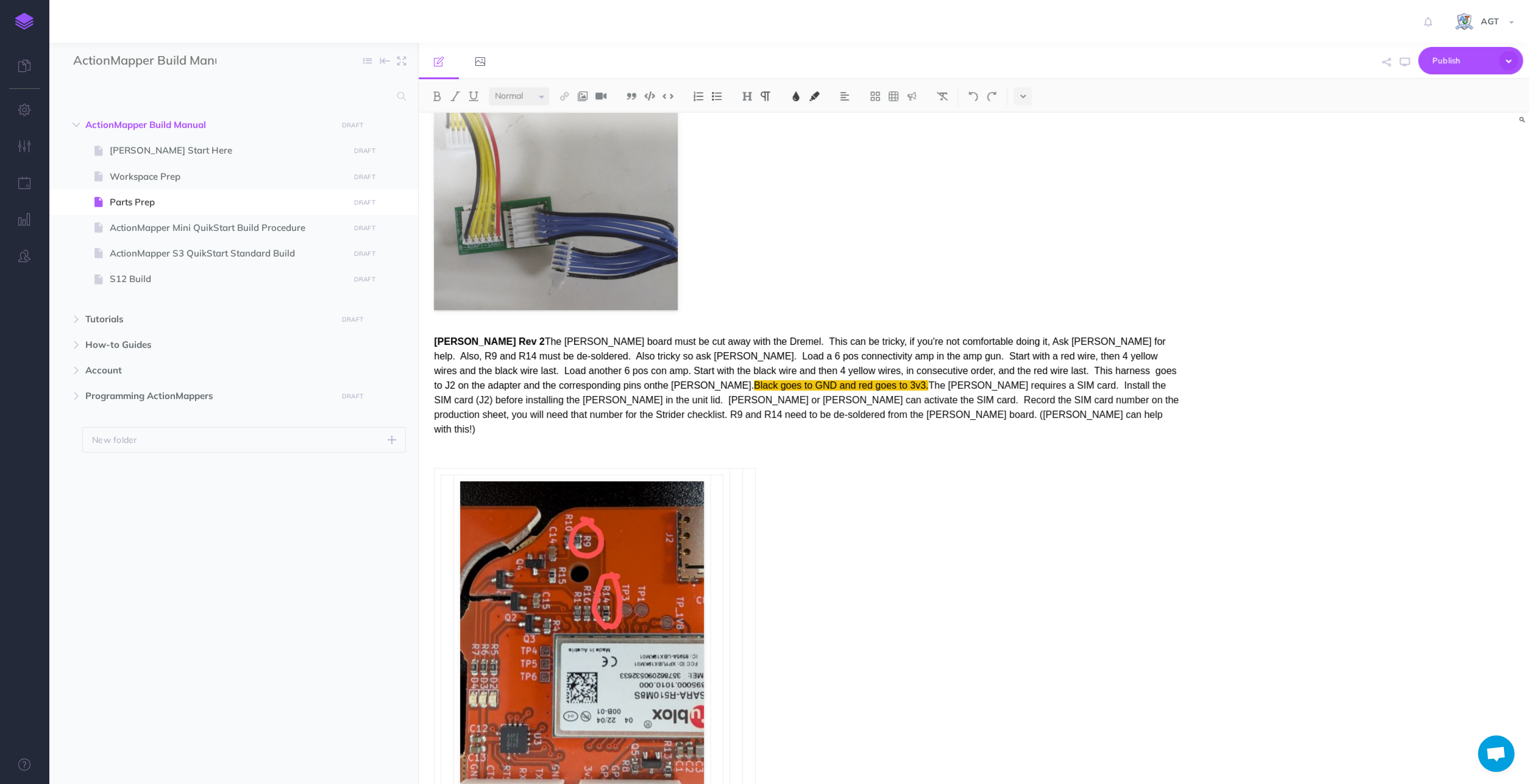
click at [956, 336] on span "The SARA board must be cut away with the Dremel. This can be tricky, if you're …" at bounding box center [805, 363] width 742 height 54
click at [521, 336] on span "The SARA board must be cut away with the Dremel. This can be tricky, if you're …" at bounding box center [805, 363] width 742 height 54
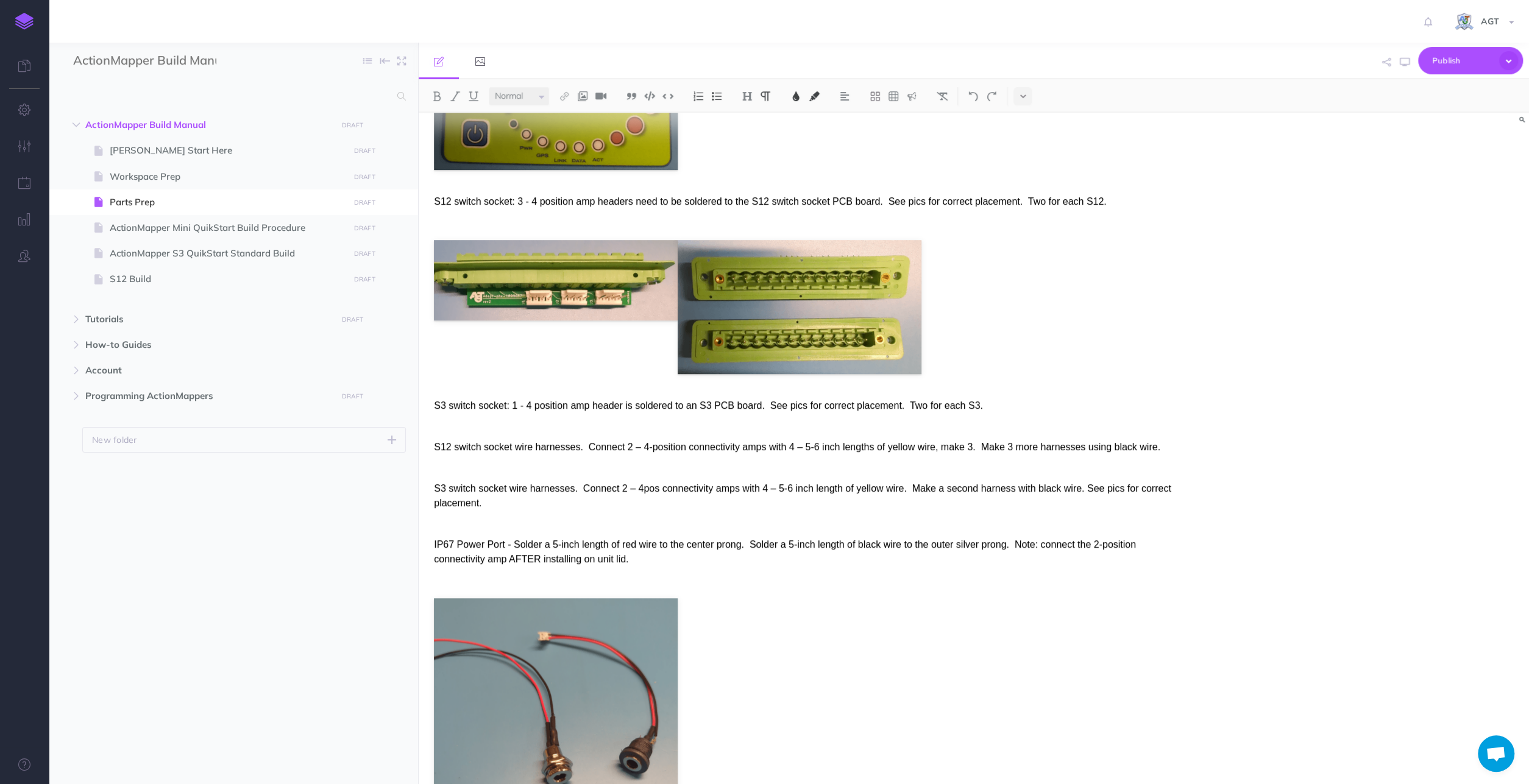
scroll to position [697, 0]
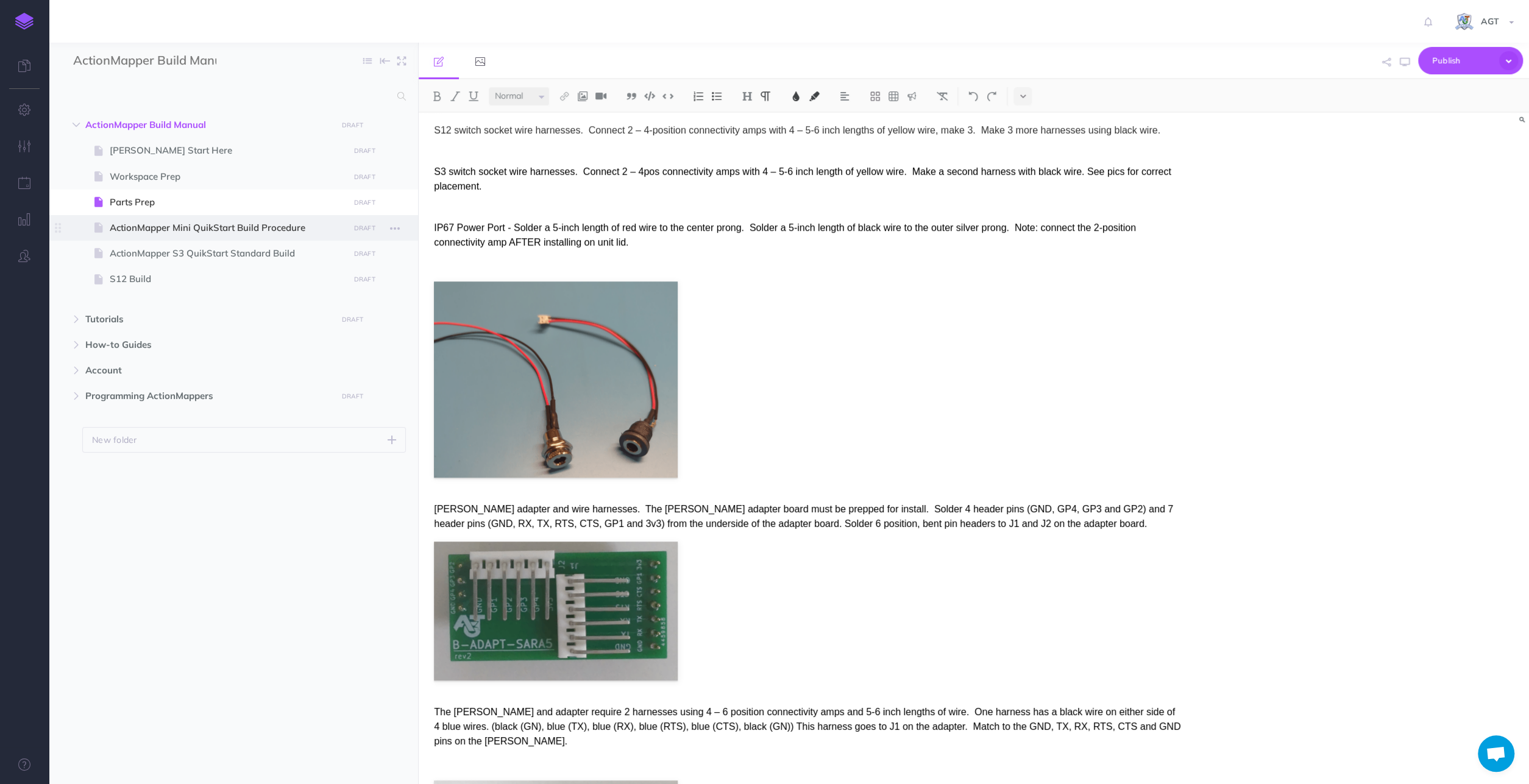
click at [257, 224] on span "ActionMapper Mini QuikStart Build Procedure" at bounding box center [227, 228] width 235 height 14
select select "null"
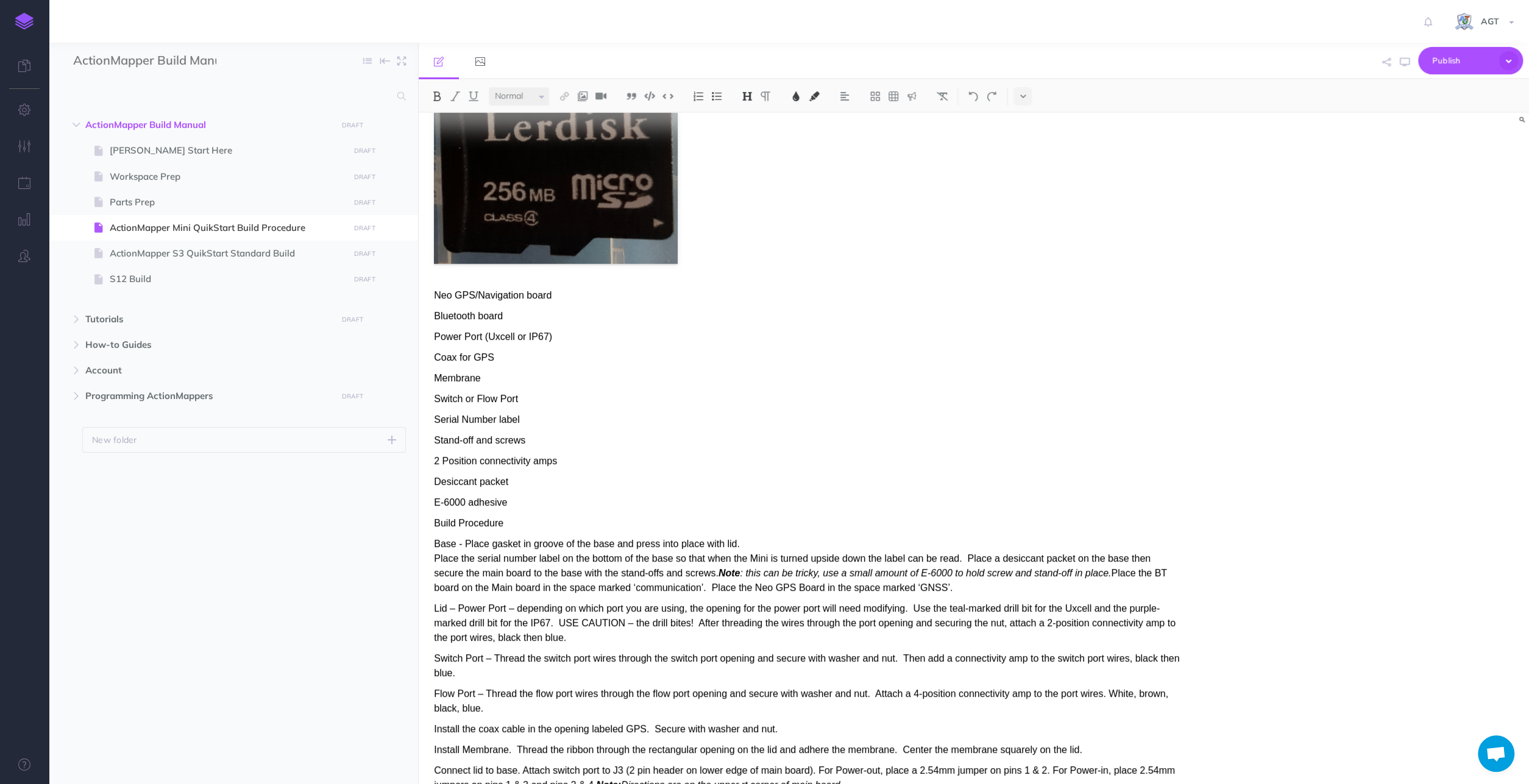
scroll to position [190, 0]
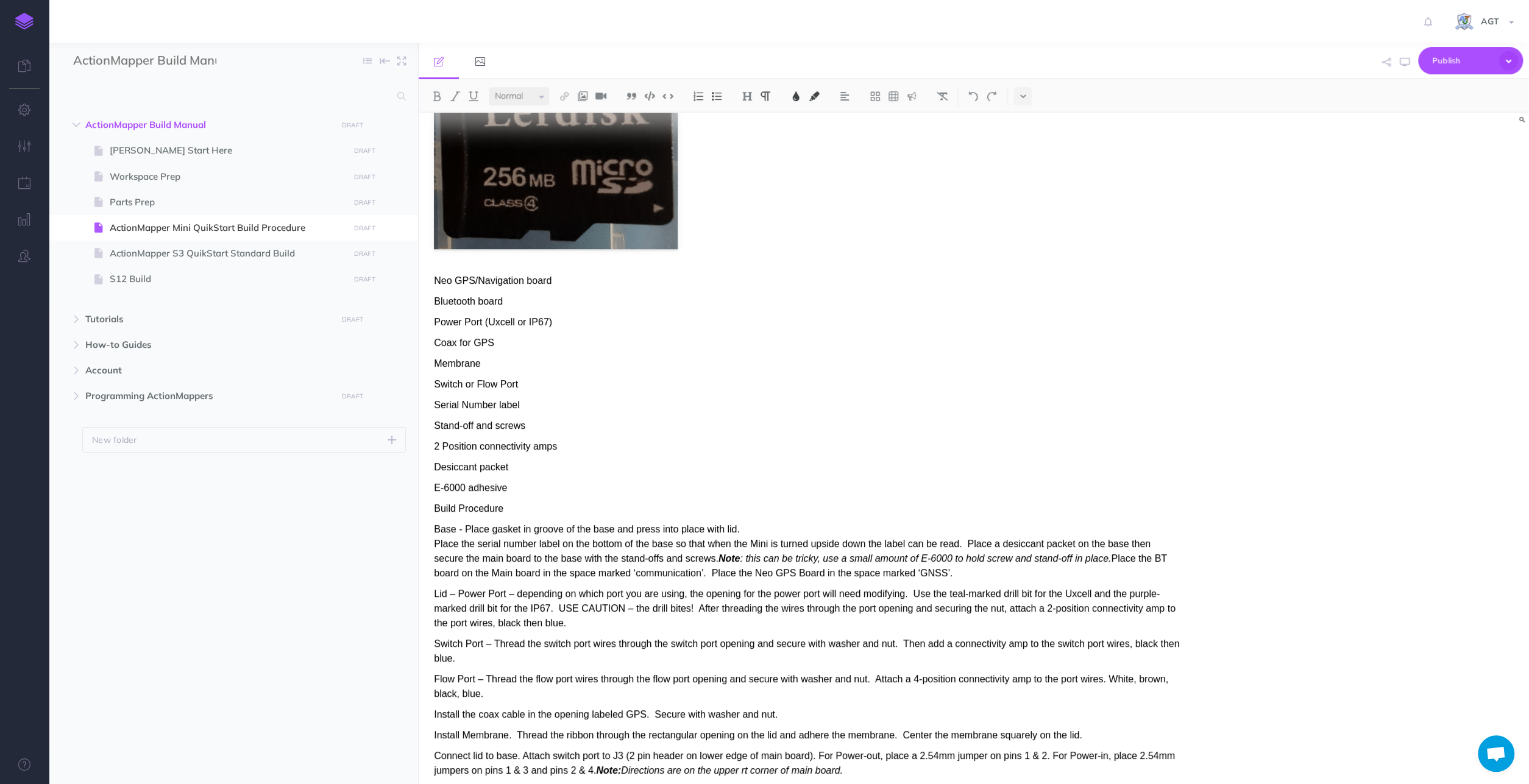
click at [489, 362] on p "Membrane" at bounding box center [807, 364] width 746 height 14
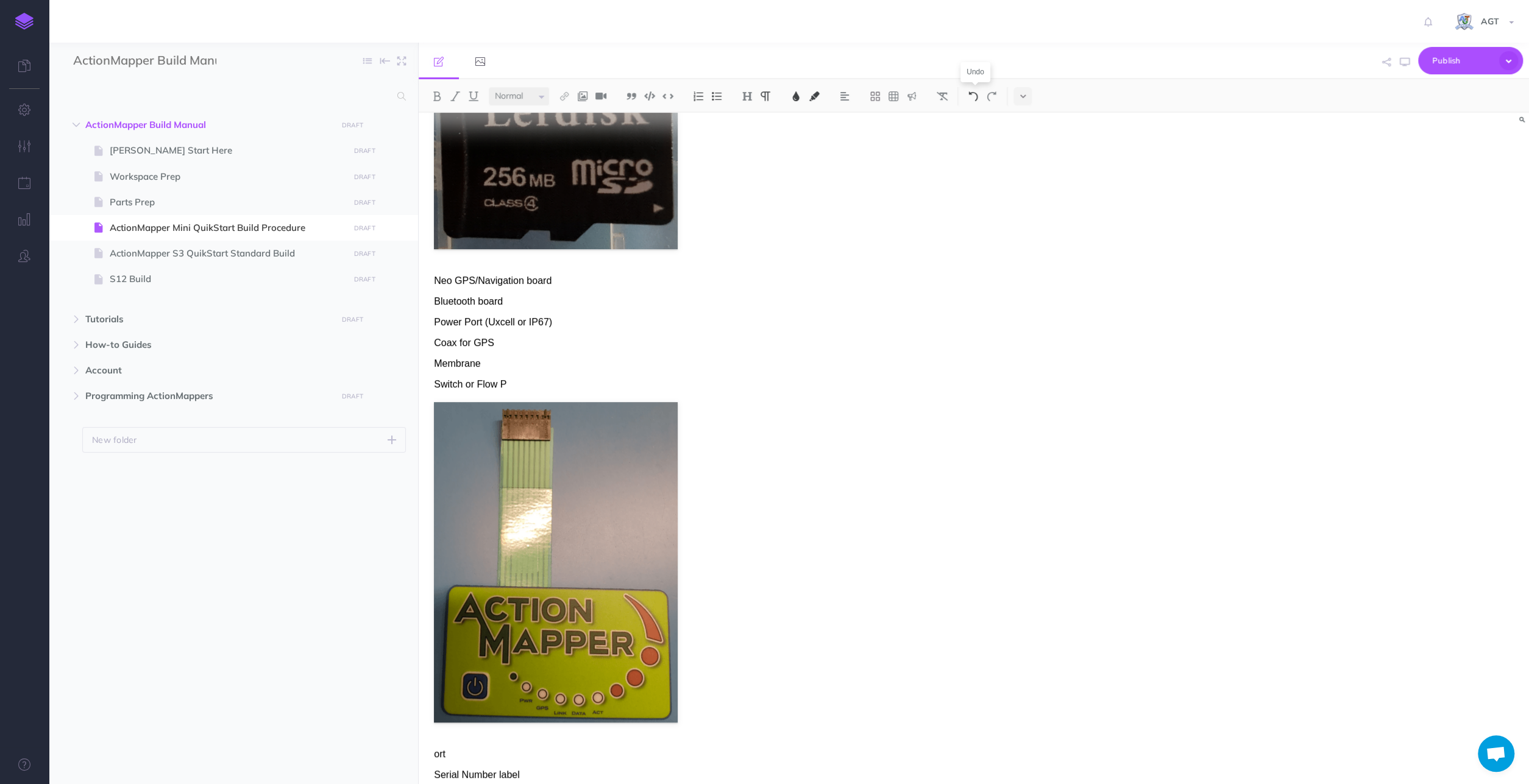
click at [980, 104] on button at bounding box center [973, 96] width 19 height 19
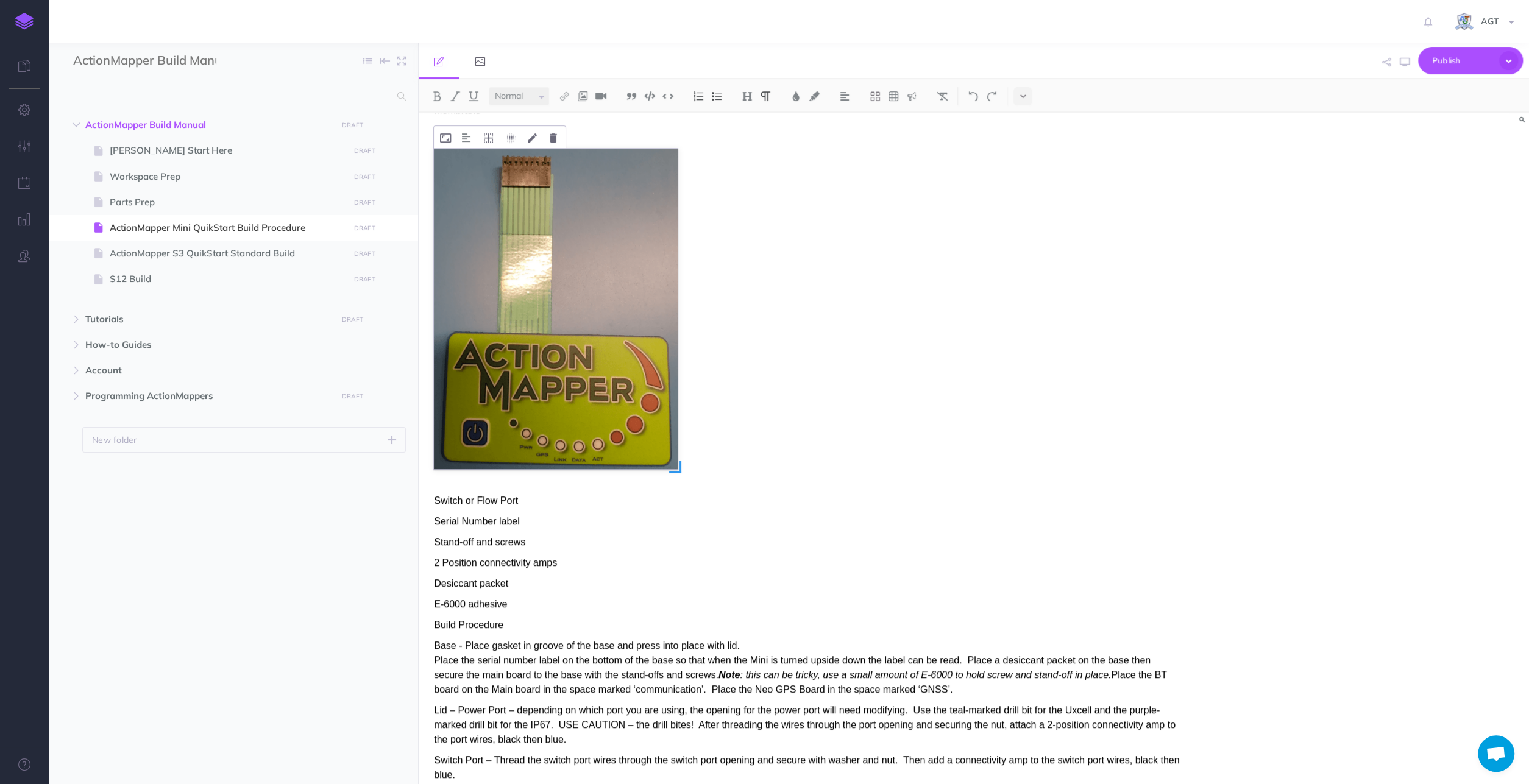
scroll to position [127, 0]
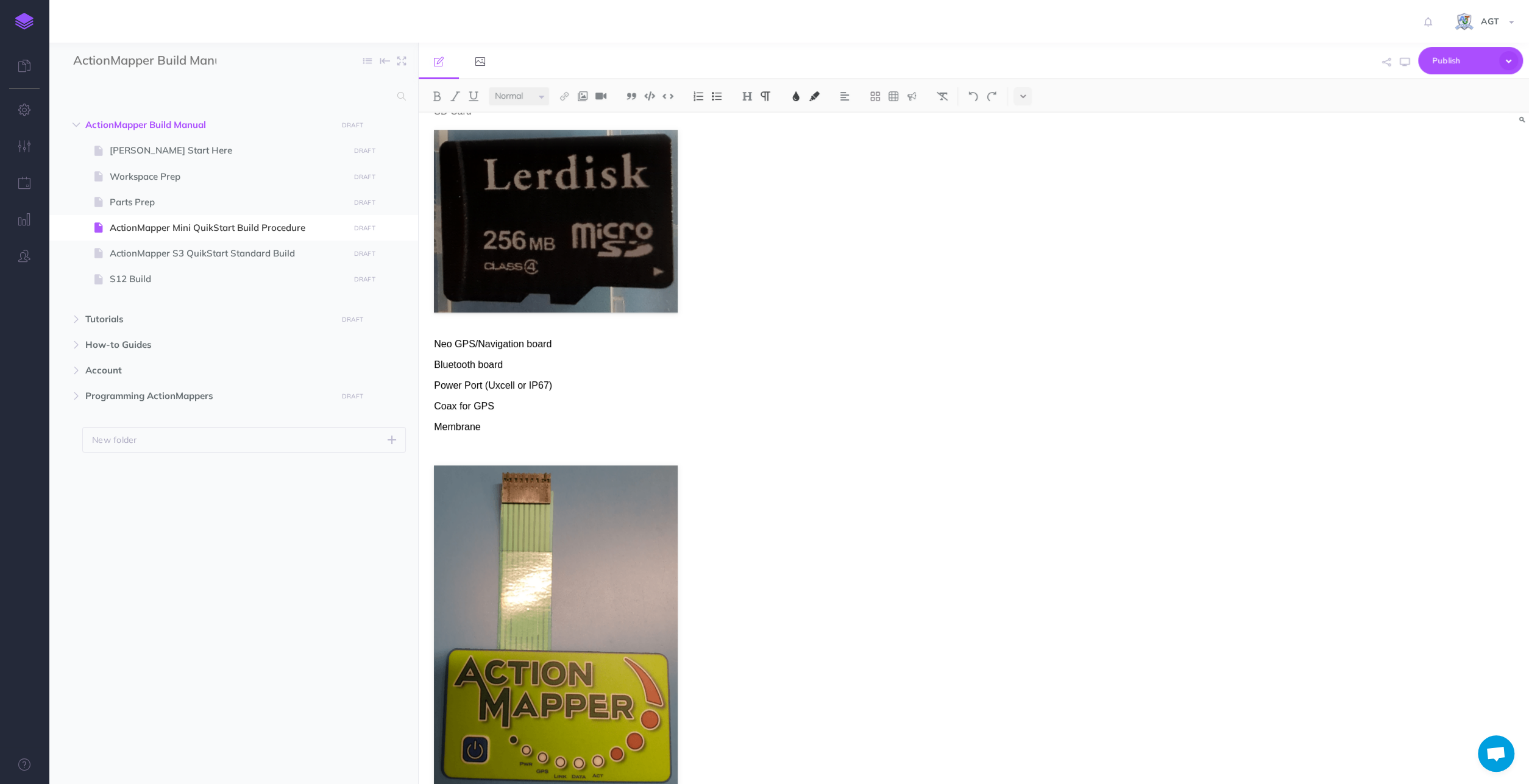
click at [558, 383] on p "Power Port (Uxcell or IP67)" at bounding box center [807, 385] width 746 height 14
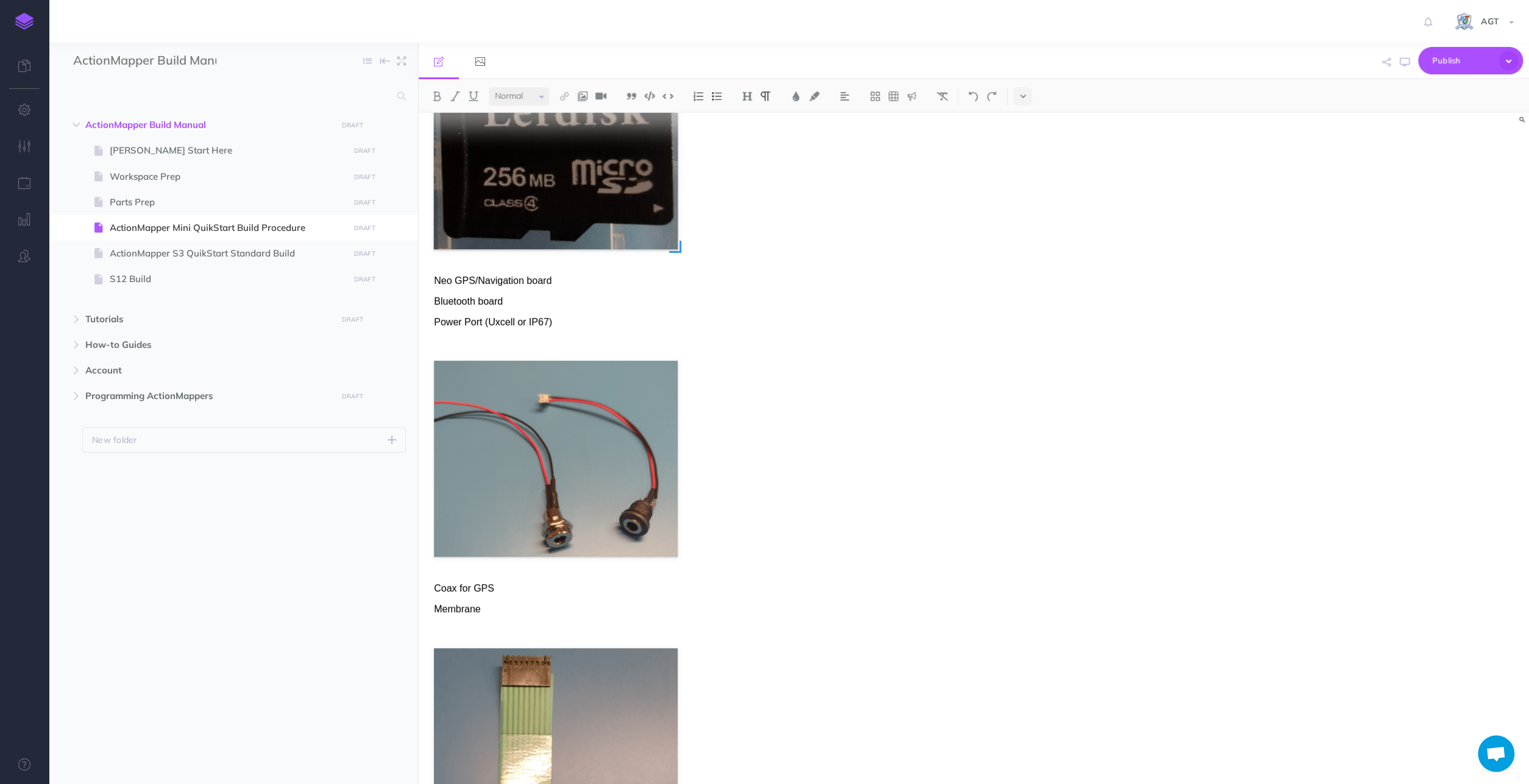
scroll to position [63, 0]
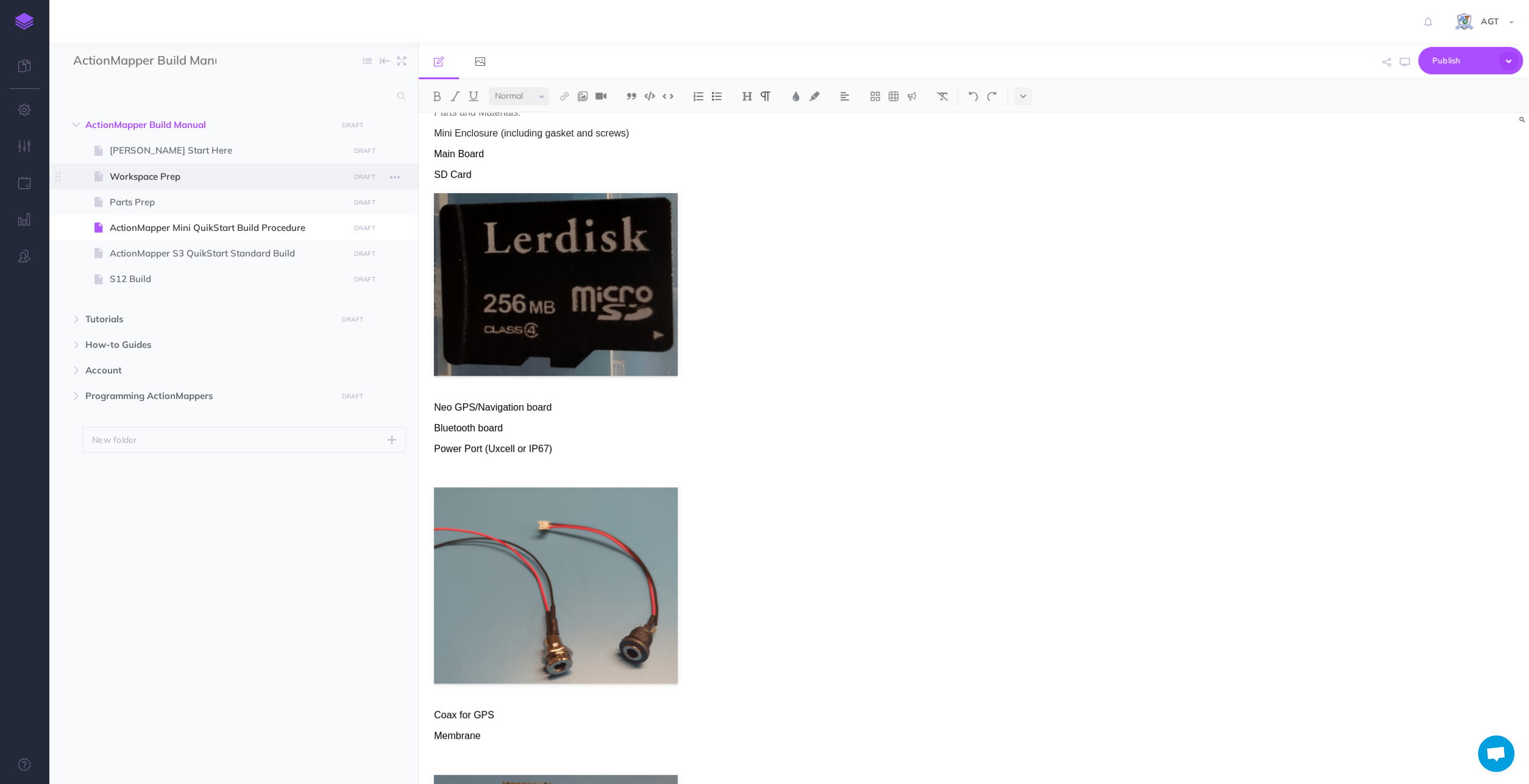
click at [187, 180] on span "Workspace Prep" at bounding box center [227, 176] width 235 height 14
select select "null"
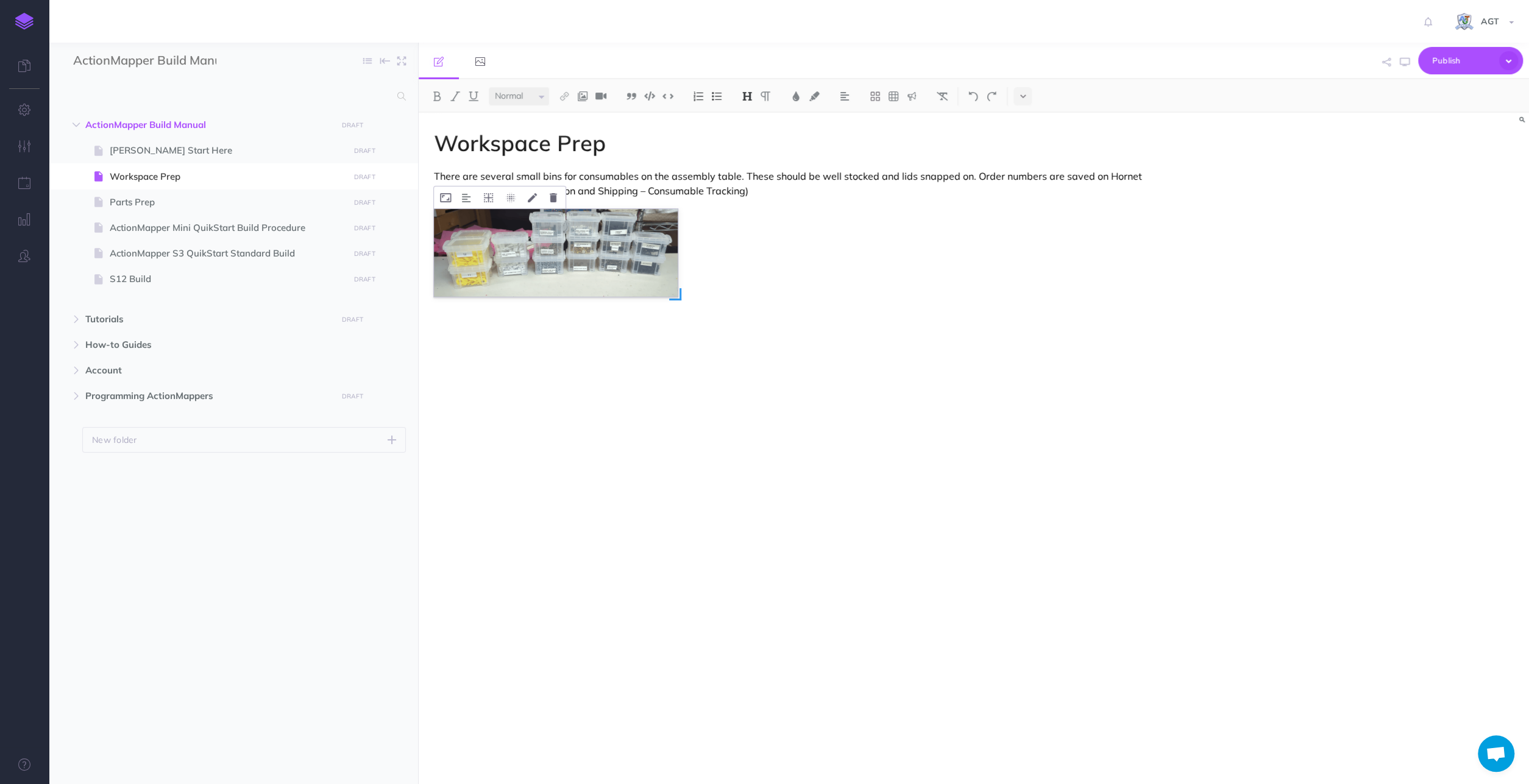
click at [578, 269] on img at bounding box center [555, 253] width 244 height 88
click at [578, 262] on img at bounding box center [555, 253] width 244 height 88
click at [1178, 177] on p "There are several small bins for consumables on the assembly table. These shoul…" at bounding box center [807, 183] width 746 height 29
click at [1158, 181] on p "There are several small bins for consumables on the assembly table. These shoul…" at bounding box center [807, 183] width 746 height 29
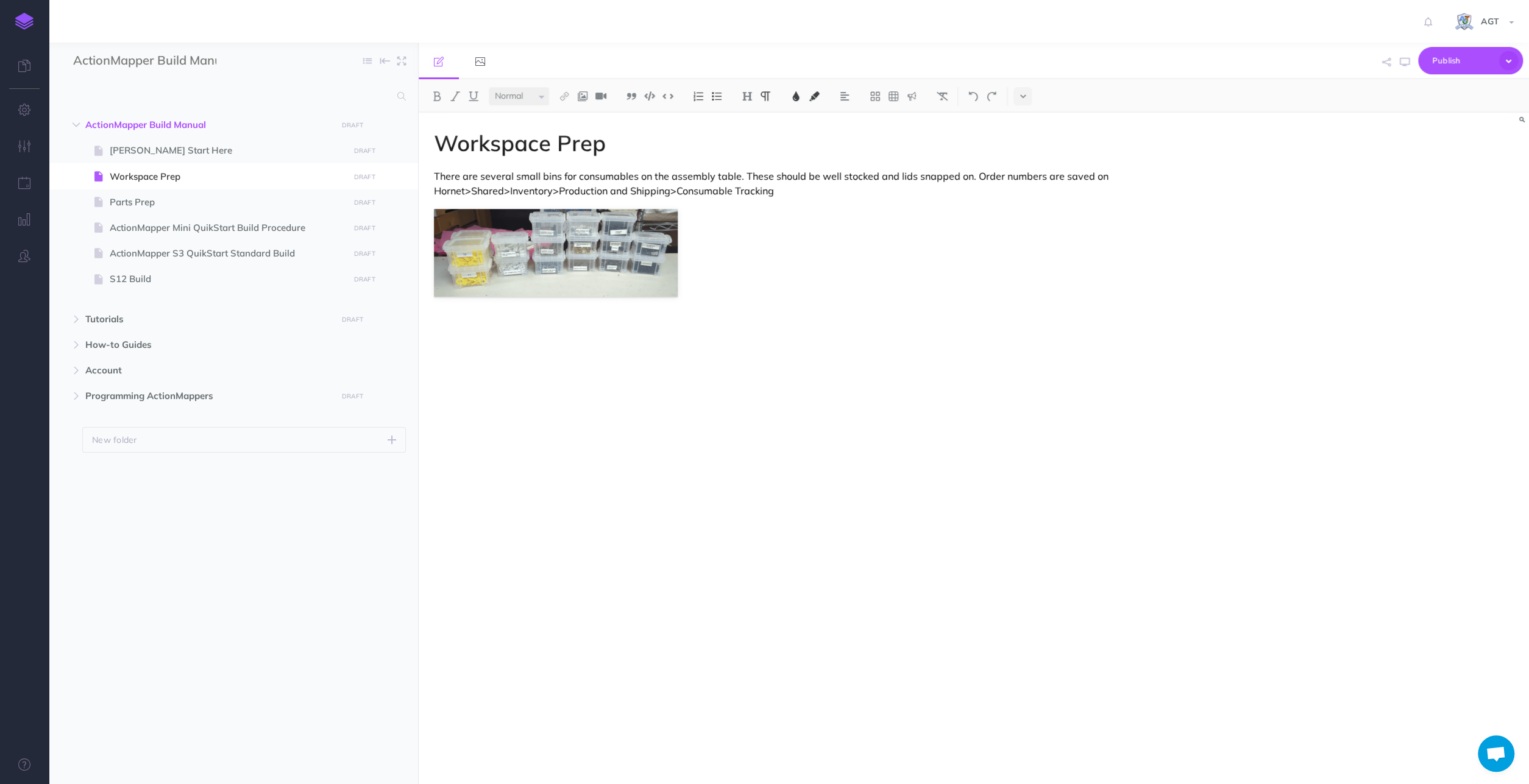
click at [1098, 176] on span "There are several small bins for consumables on the assembly table. These shoul…" at bounding box center [772, 183] width 677 height 27
click at [227, 195] on span "Parts Prep" at bounding box center [227, 202] width 235 height 14
select select "null"
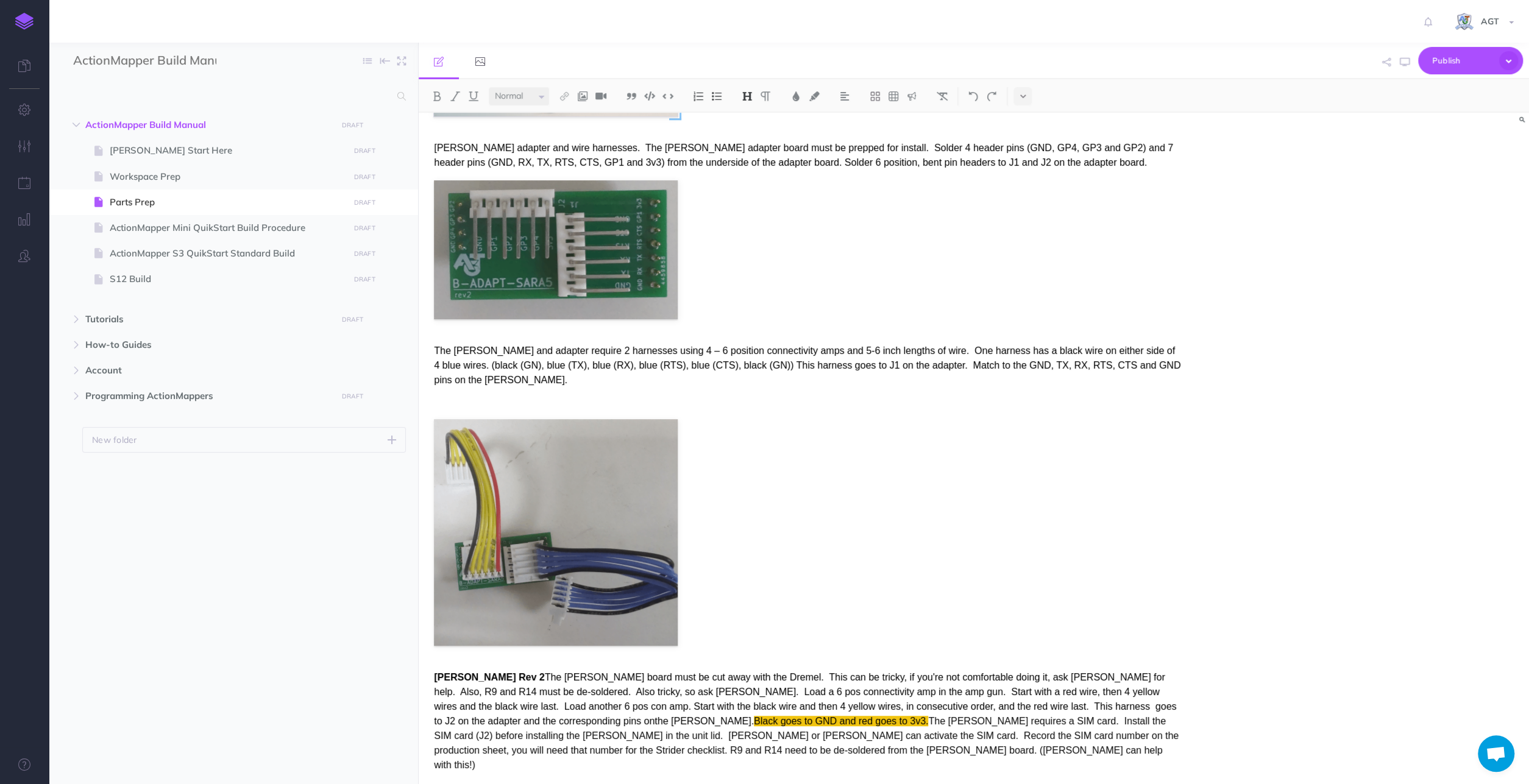
scroll to position [1077, 0]
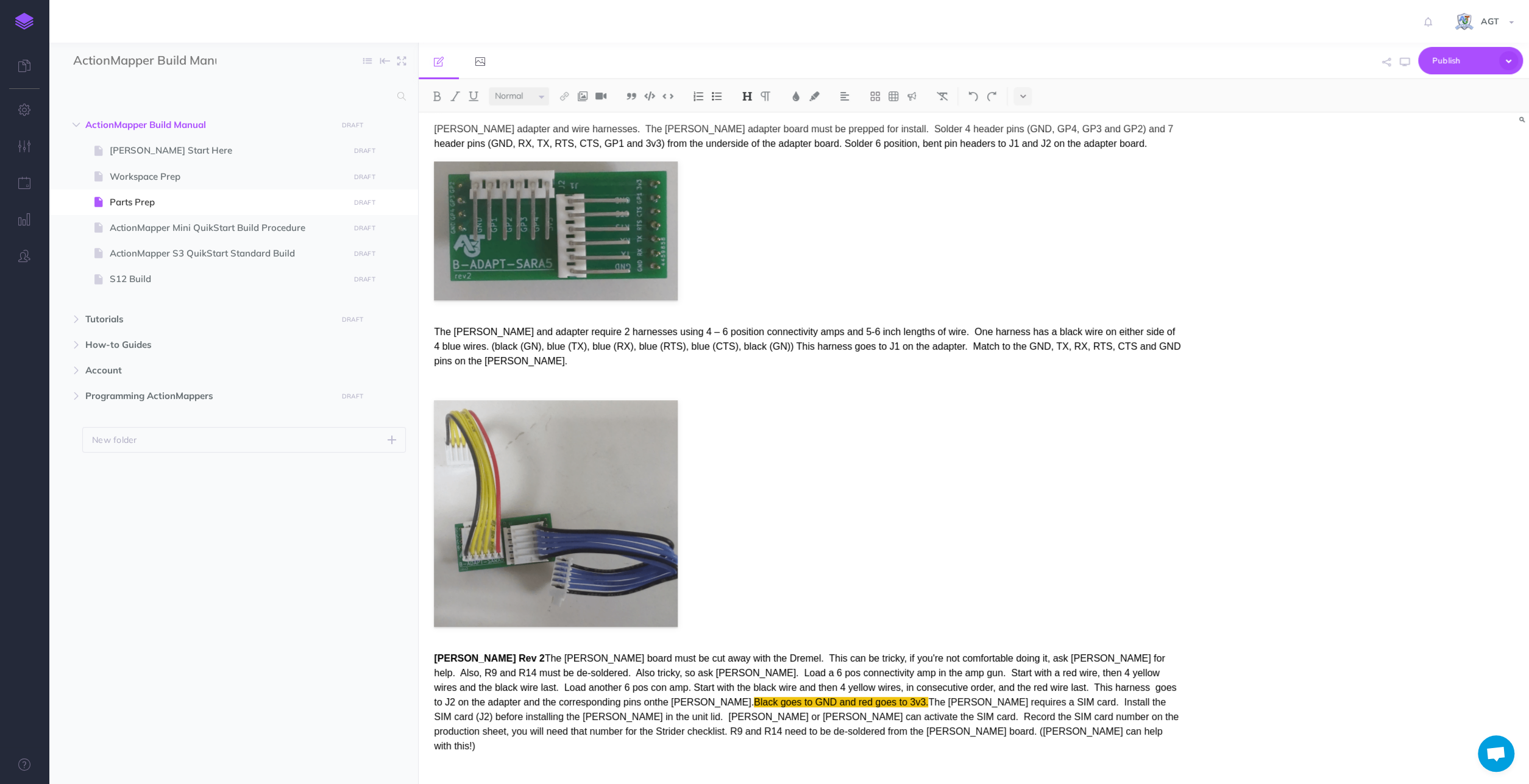
click at [947, 454] on figure at bounding box center [807, 514] width 746 height 226
click at [967, 447] on figure at bounding box center [807, 514] width 746 height 226
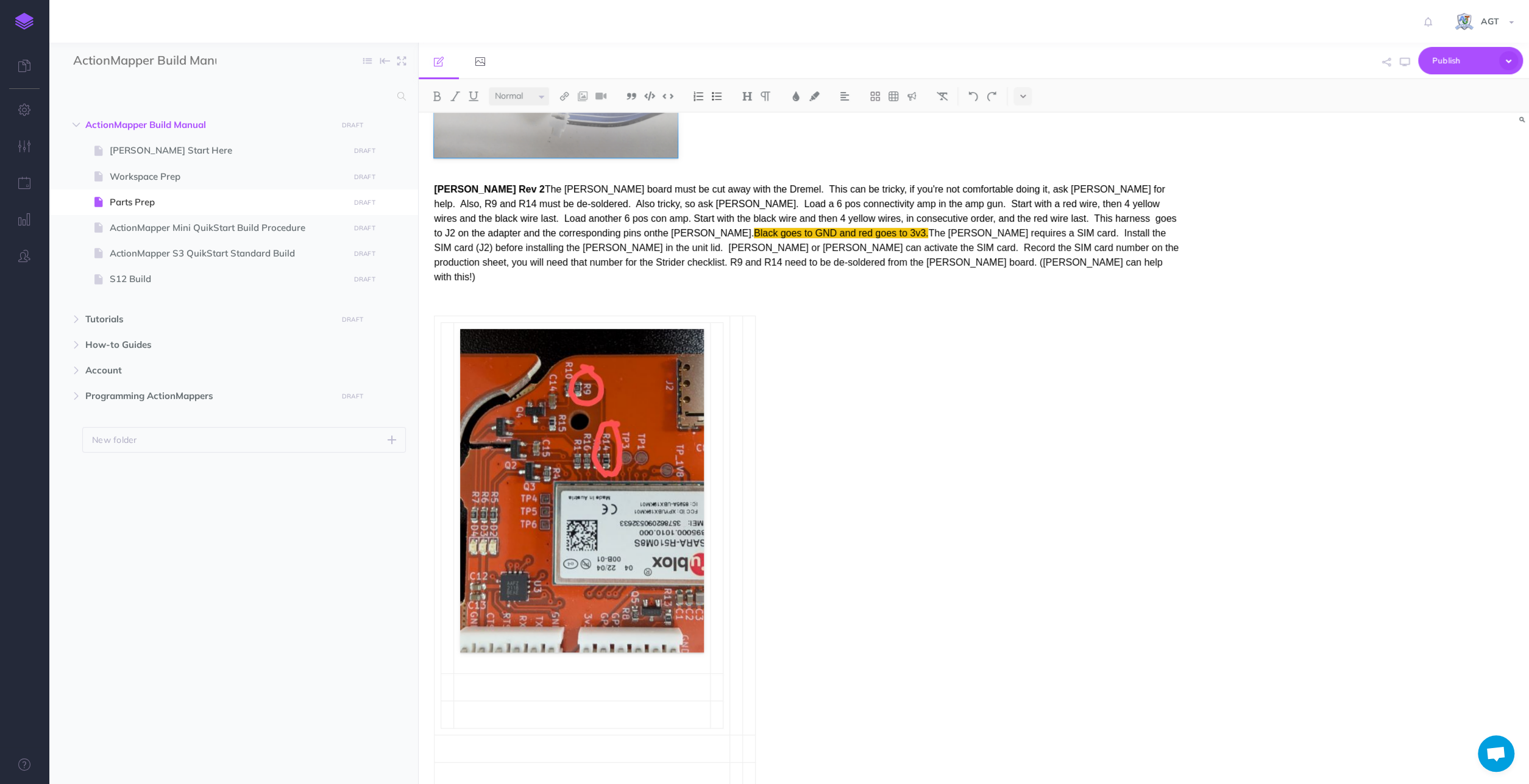
scroll to position [1556, 0]
